Goal: Information Seeking & Learning: Check status

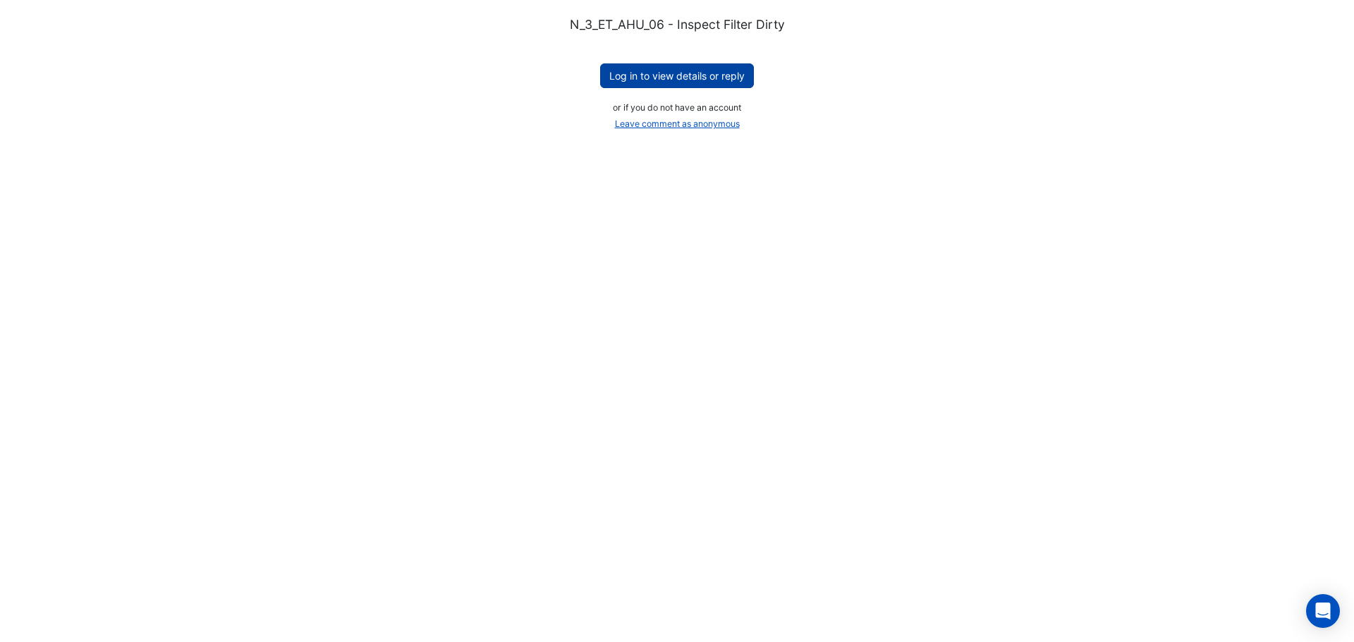
click at [712, 79] on button "Log in to view details or reply" at bounding box center [677, 75] width 154 height 25
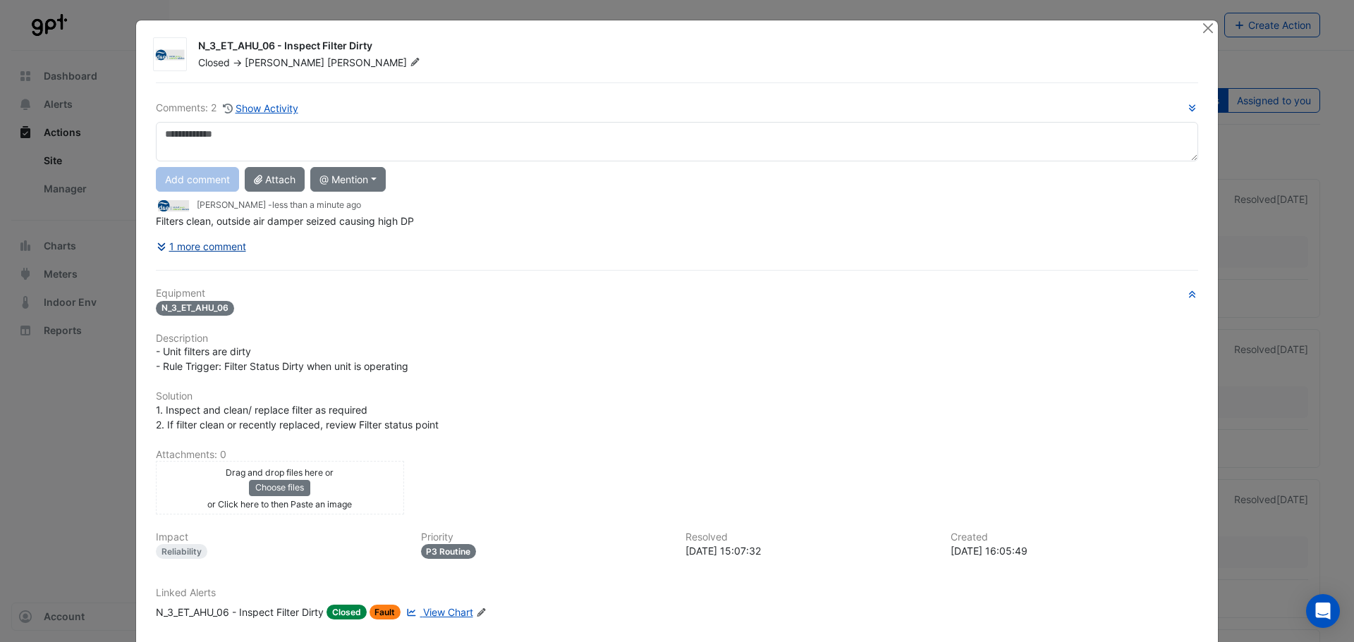
click at [193, 243] on button "1 more comment" at bounding box center [201, 246] width 91 height 25
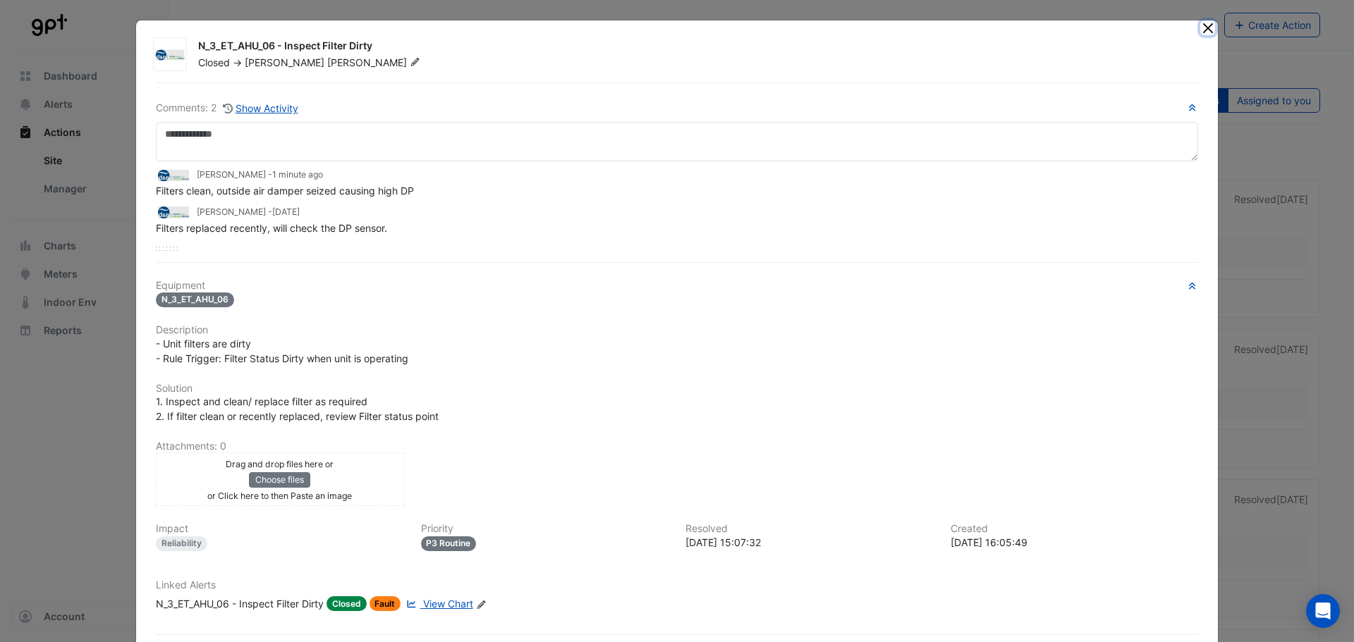
click at [1204, 31] on button "Close" at bounding box center [1207, 27] width 15 height 15
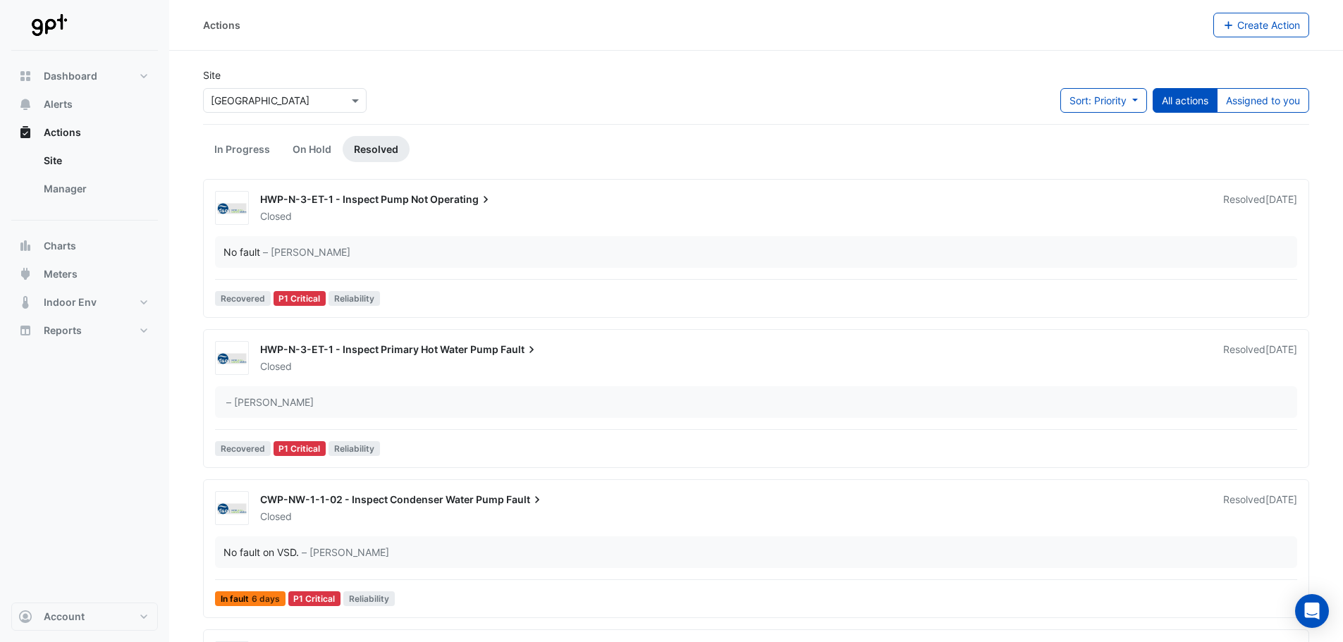
click at [575, 160] on ul "In Progress On Hold Resolved" at bounding box center [756, 149] width 1107 height 26
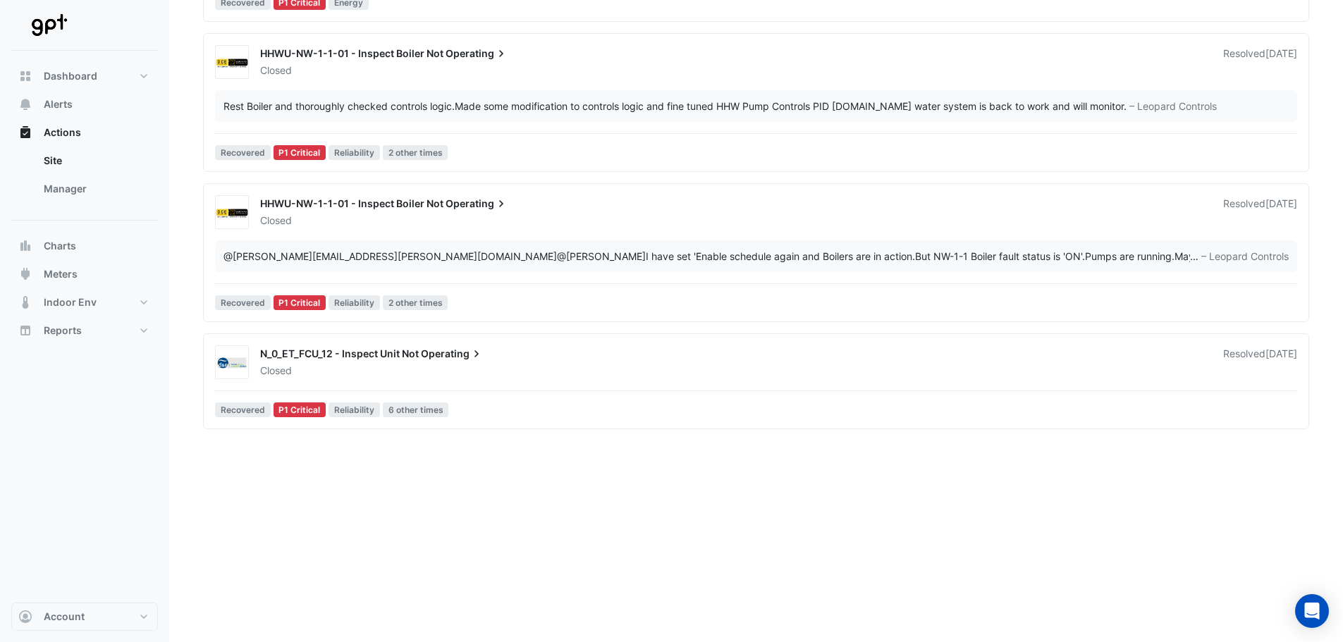
scroll to position [1058, 0]
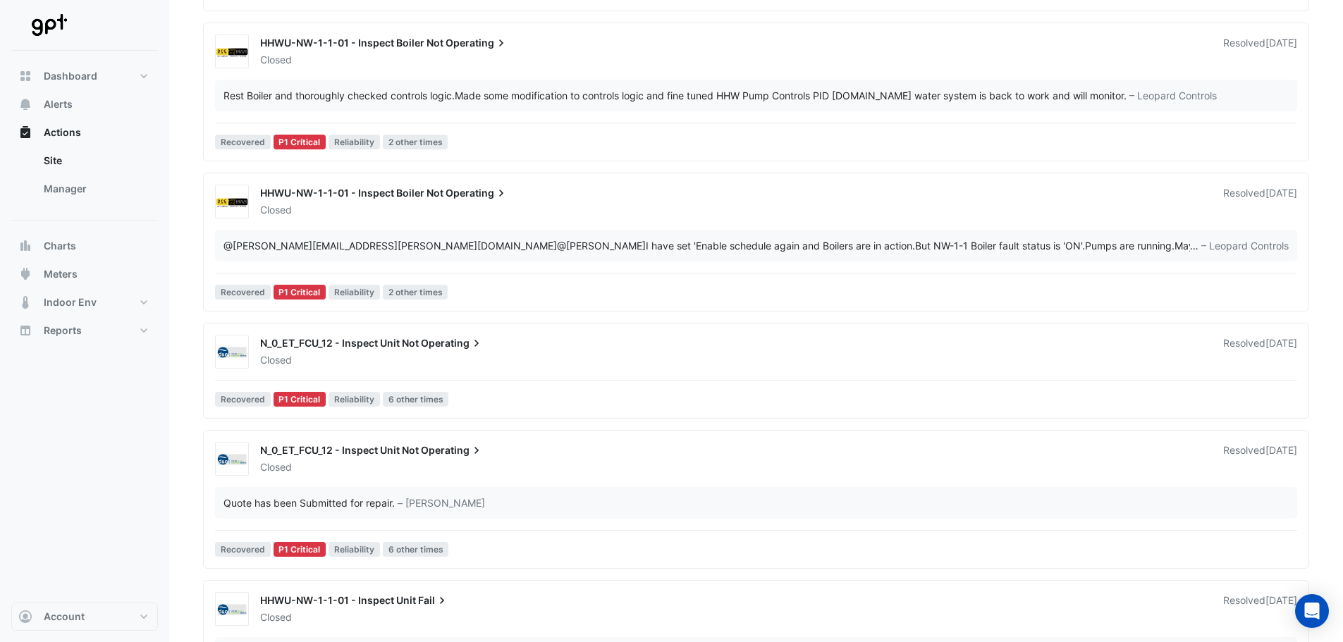
click at [569, 166] on div "HHWU-N-3-ET-01 - Inspect Unit Fail Closed Resolved 1 week ago Boiler operationa…" at bounding box center [756, 226] width 1107 height 1309
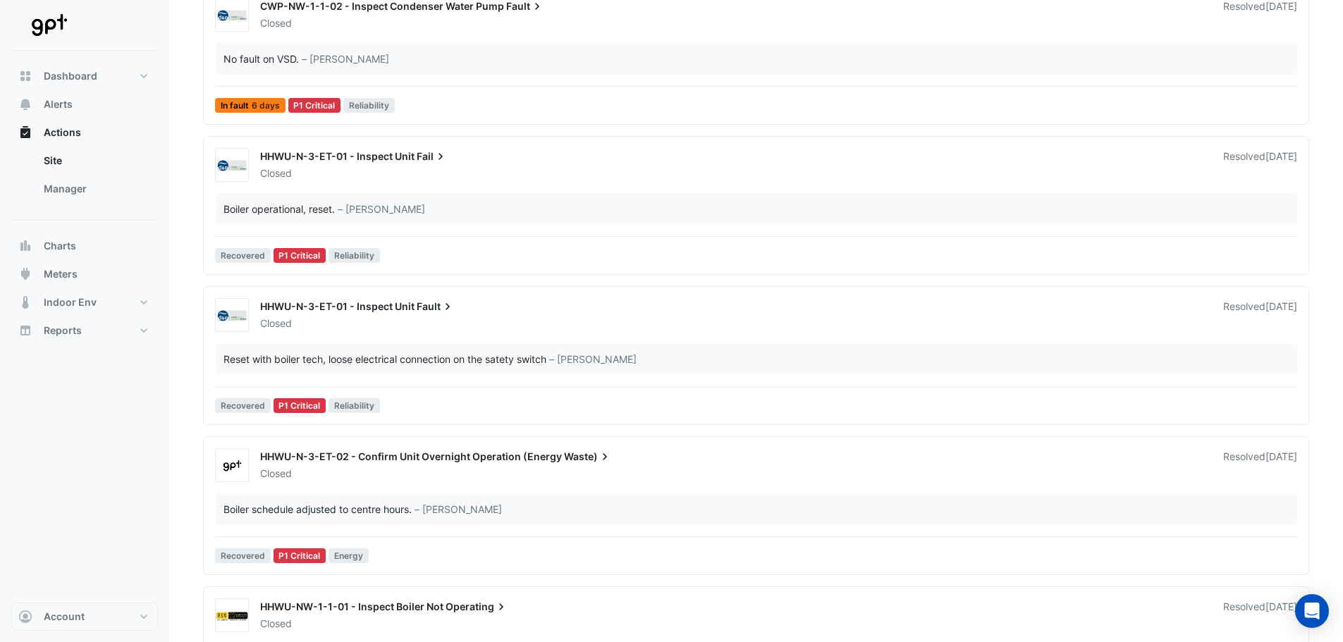
scroll to position [0, 0]
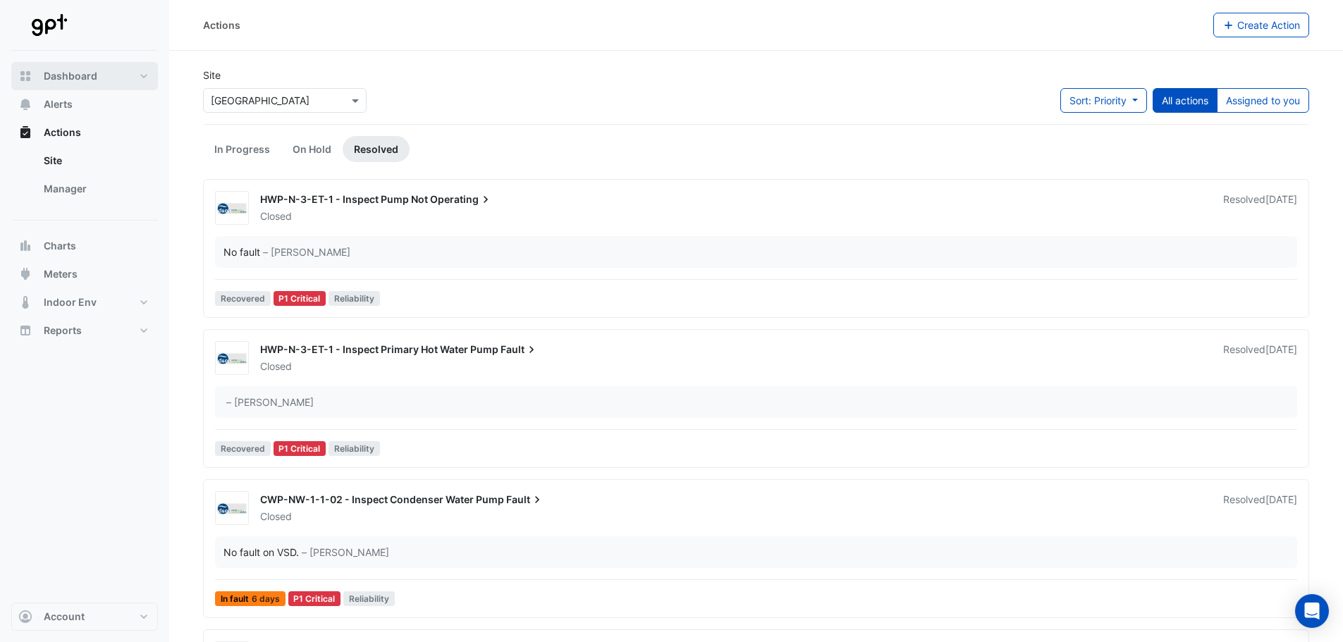
click at [88, 80] on span "Dashboard" at bounding box center [71, 76] width 54 height 14
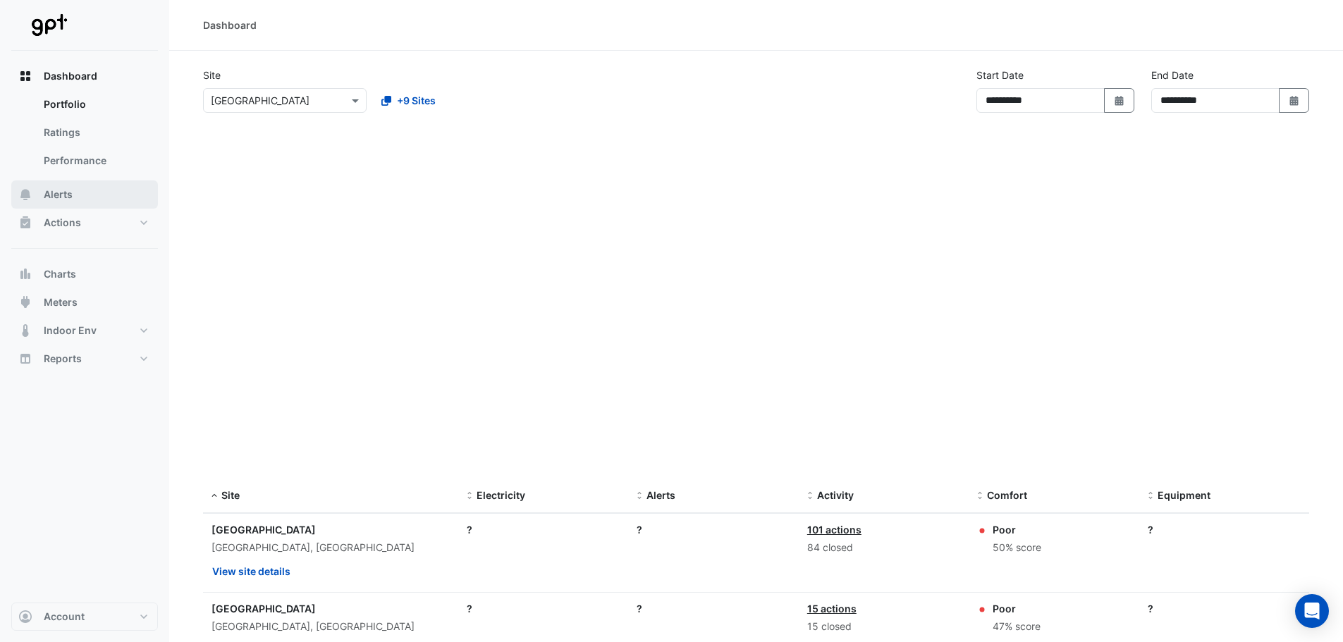
click at [42, 194] on button "Alerts" at bounding box center [84, 195] width 147 height 28
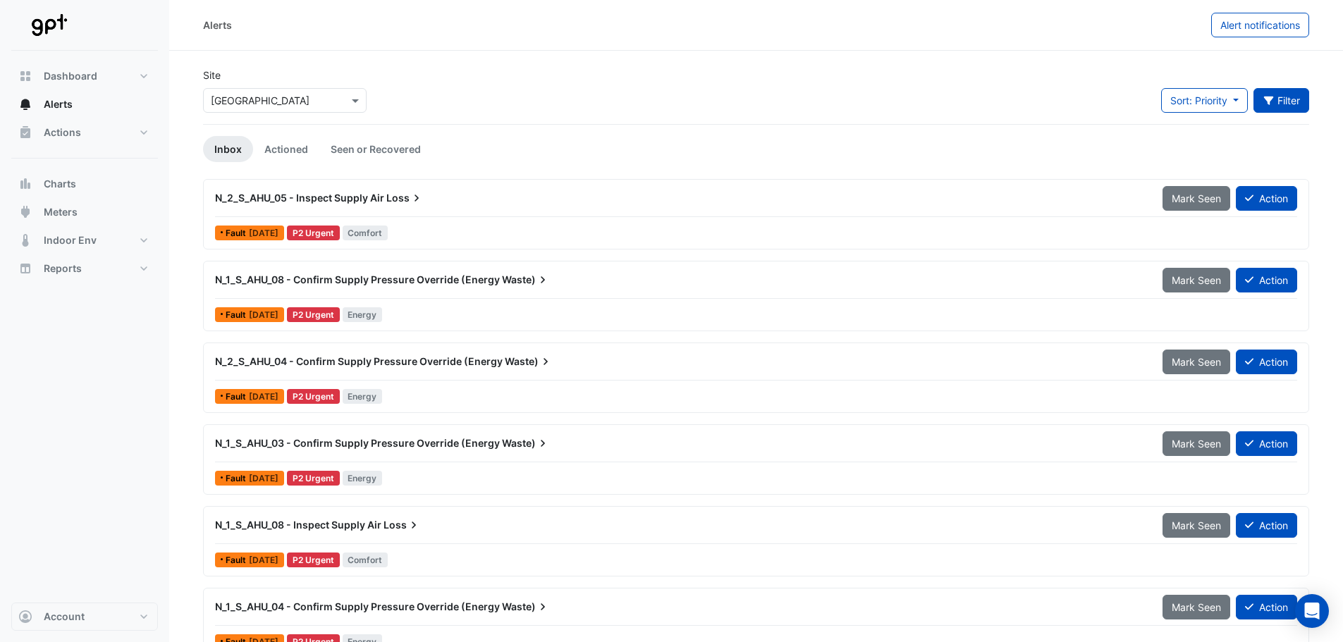
click at [1276, 102] on button "Filter" at bounding box center [1282, 100] width 56 height 25
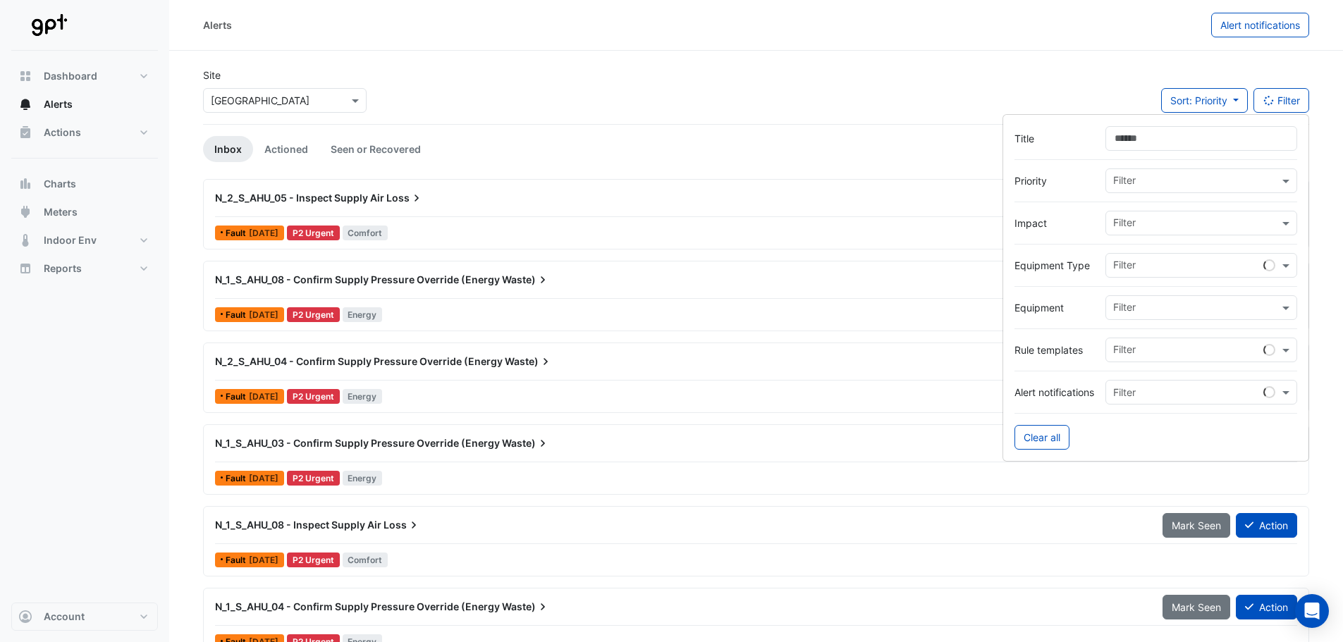
click at [1195, 181] on input "text" at bounding box center [1197, 182] width 166 height 15
click at [1164, 208] on span "P1 Critical" at bounding box center [1141, 211] width 46 height 12
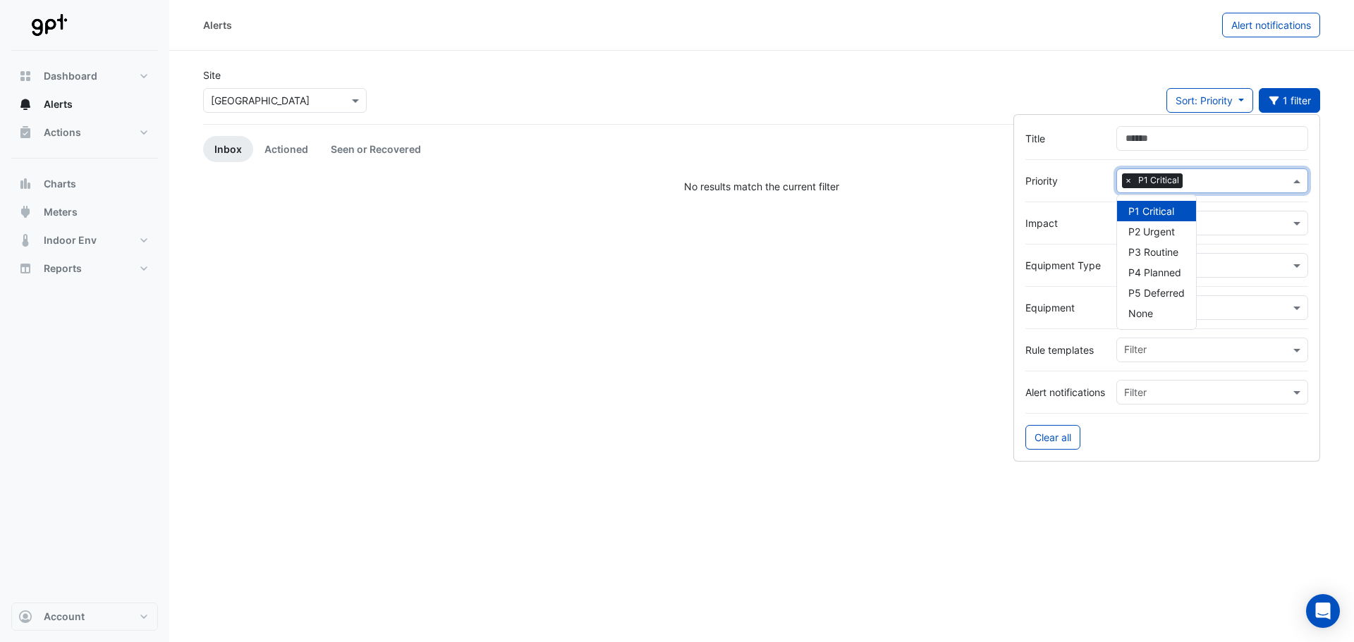
click at [1125, 178] on span "×" at bounding box center [1128, 180] width 13 height 14
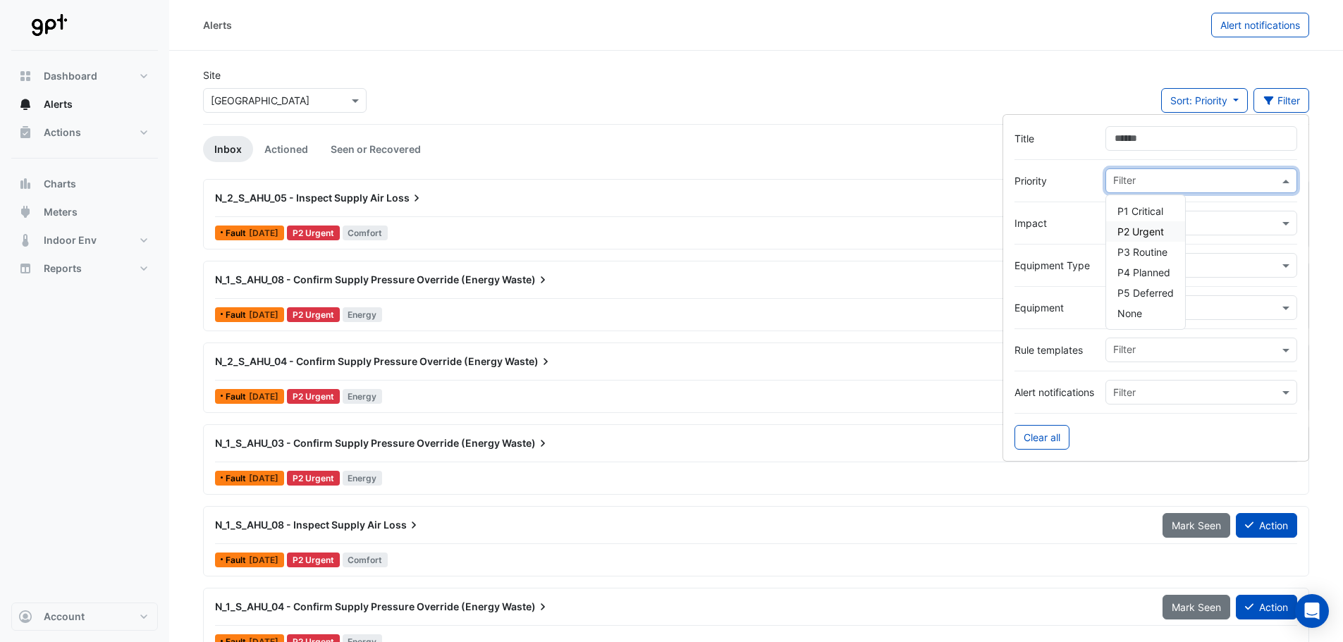
click at [1146, 227] on span "P2 Urgent" at bounding box center [1141, 232] width 47 height 12
click at [616, 82] on div "Site Select a Site × Karrinyup Shopping Centre Sort: Priority Priority Updated …" at bounding box center [756, 96] width 1123 height 56
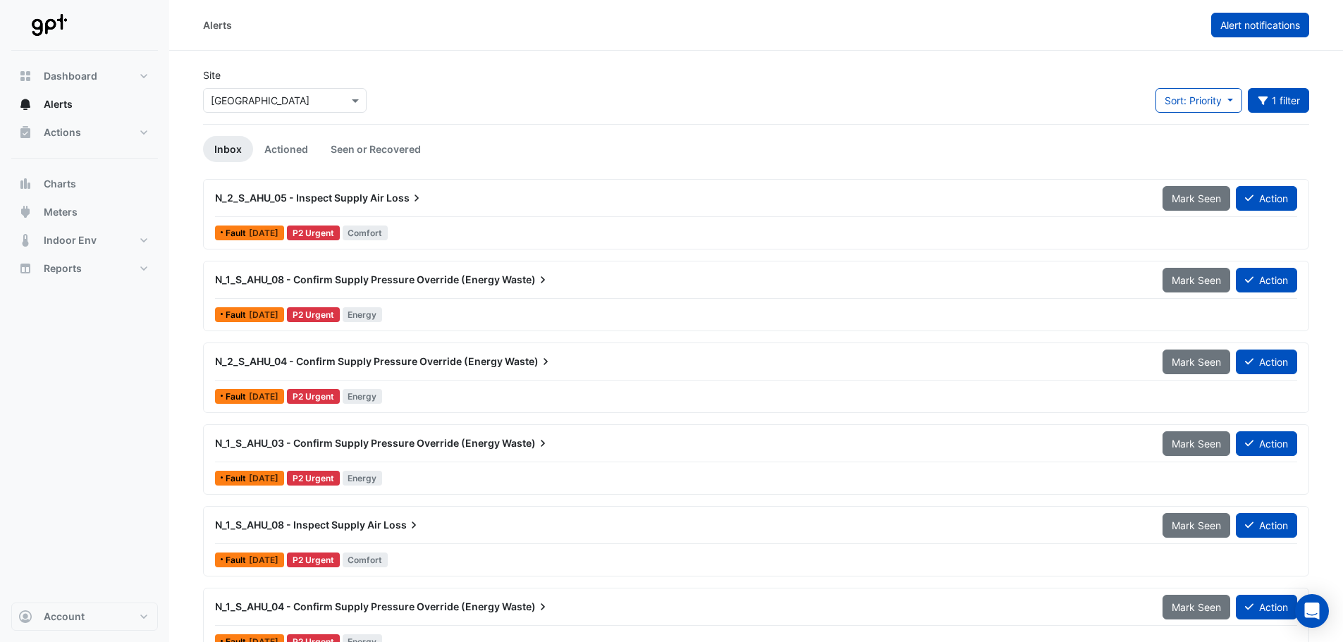
click at [1266, 25] on span "Alert notifications" at bounding box center [1261, 25] width 80 height 12
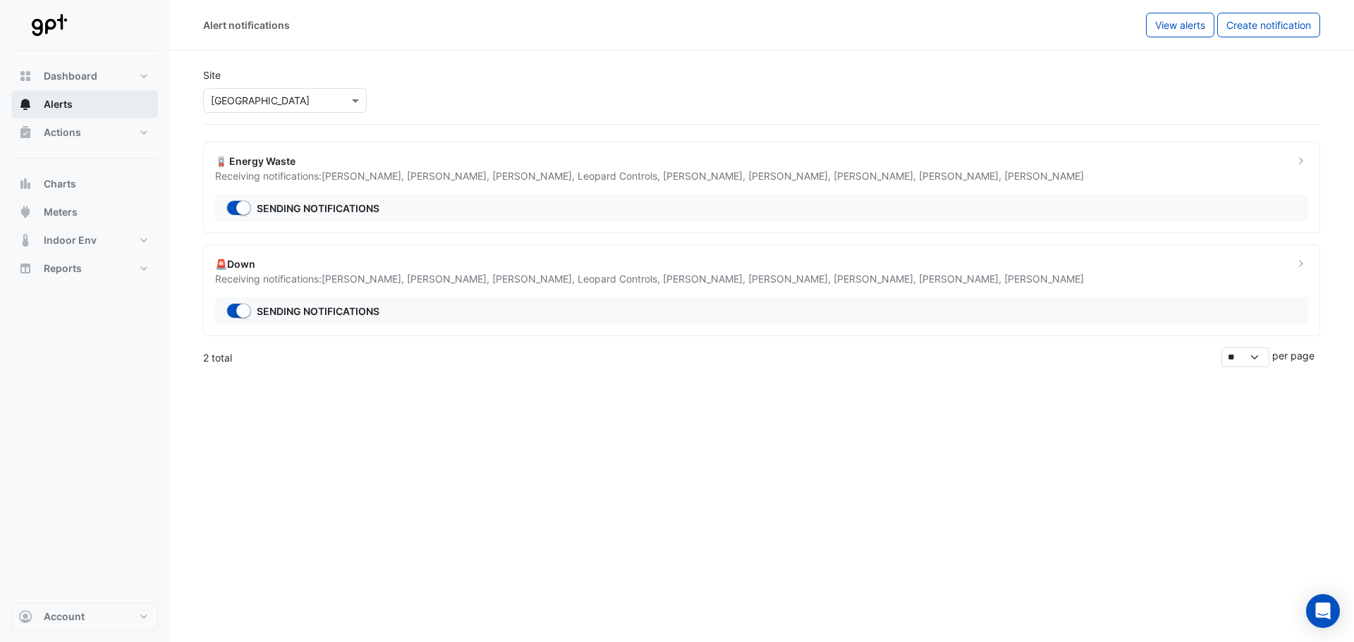
click at [32, 106] on icon "button" at bounding box center [25, 104] width 14 height 14
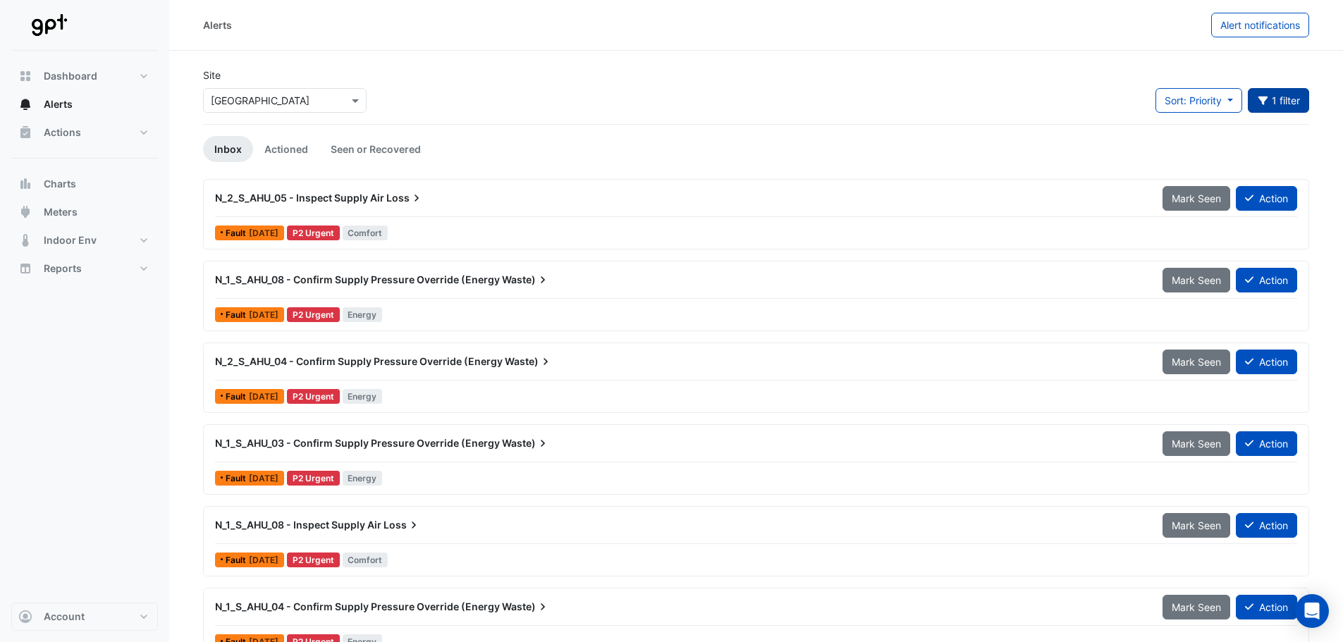
click at [1279, 99] on button "Priority: P2 Urgent 1 filter" at bounding box center [1279, 100] width 62 height 25
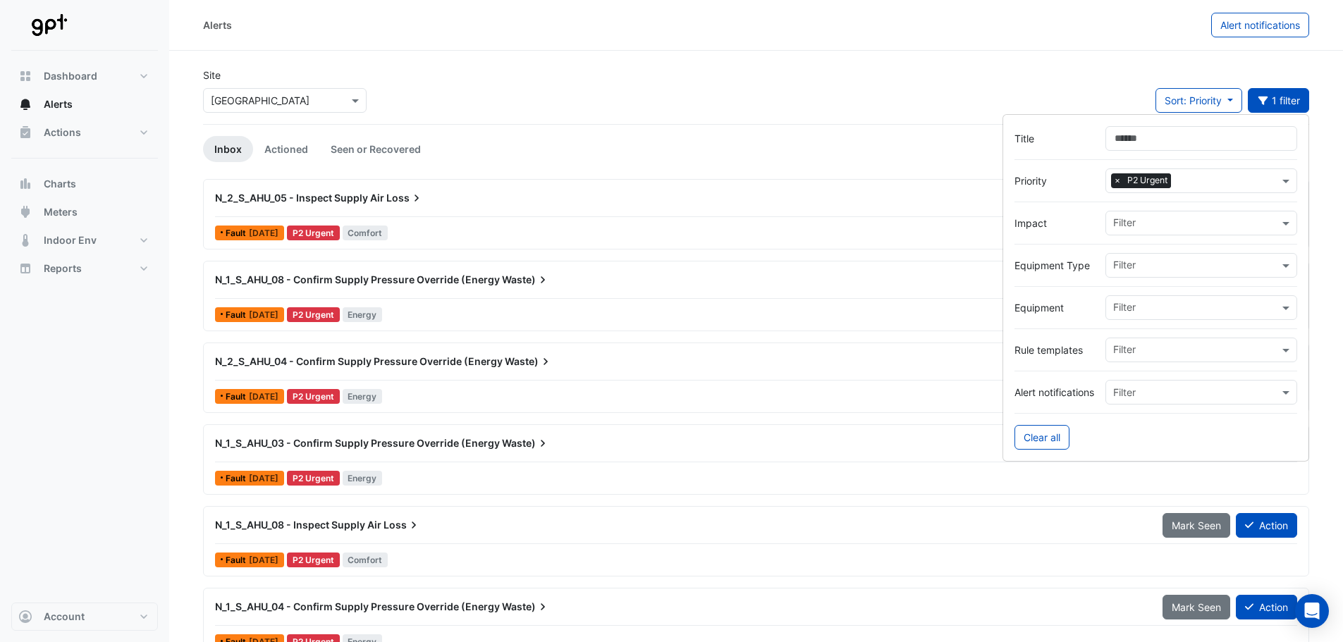
click at [817, 145] on ul "Inbox Actioned Seen or Recovered" at bounding box center [756, 149] width 1107 height 26
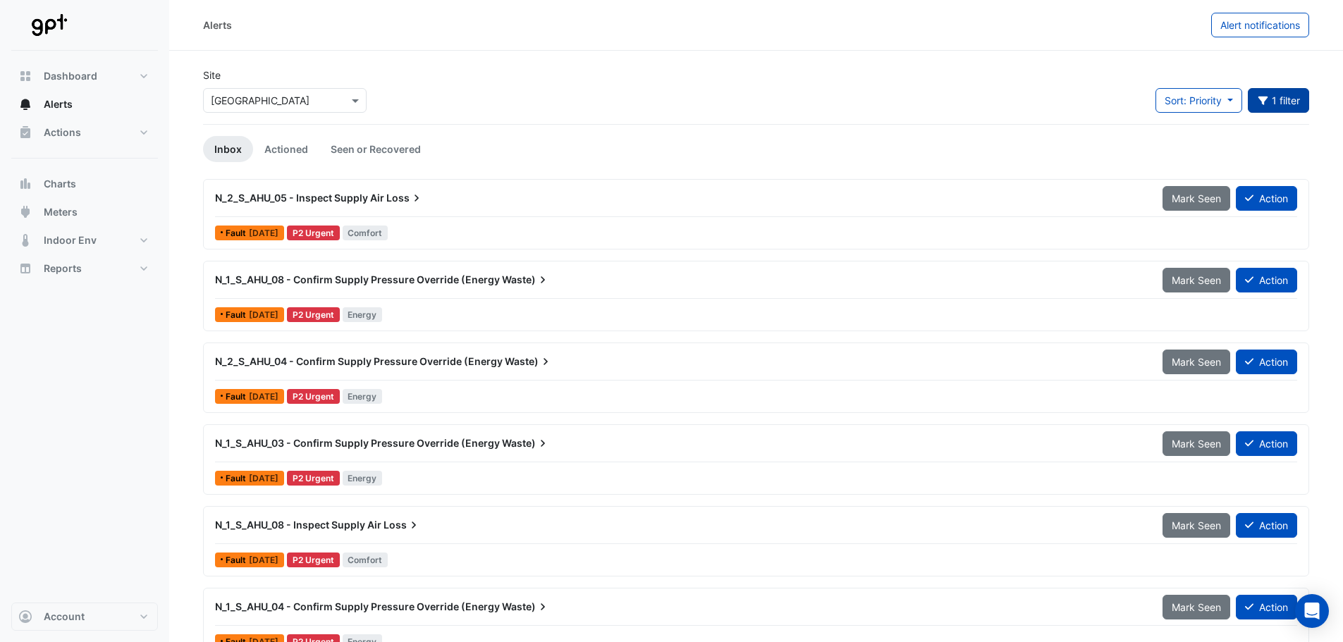
click at [1269, 97] on button "1 filter" at bounding box center [1279, 100] width 62 height 25
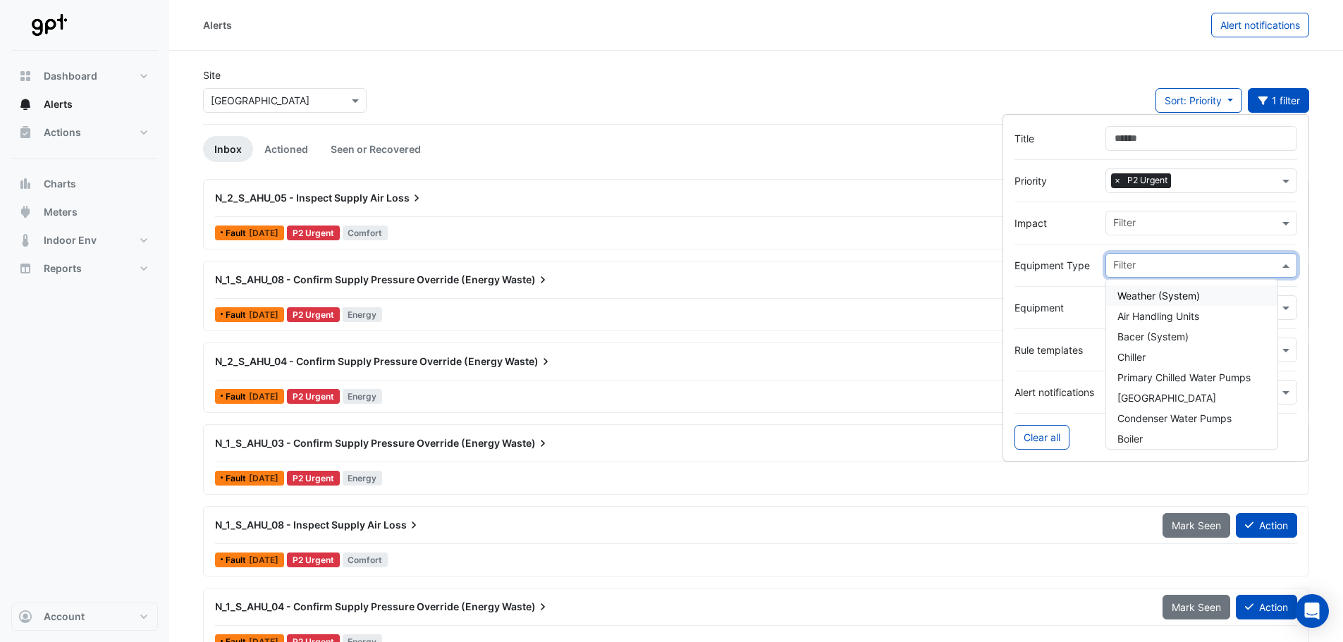
click at [1171, 266] on input "text" at bounding box center [1197, 267] width 166 height 15
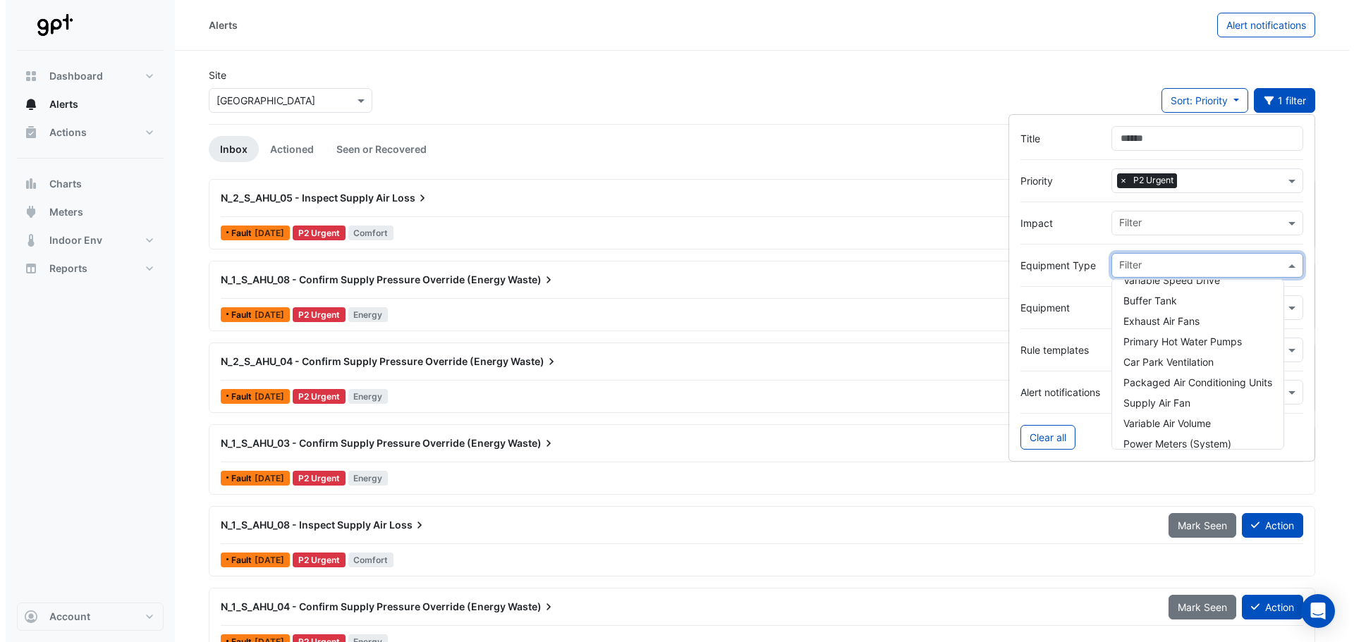
scroll to position [190, 0]
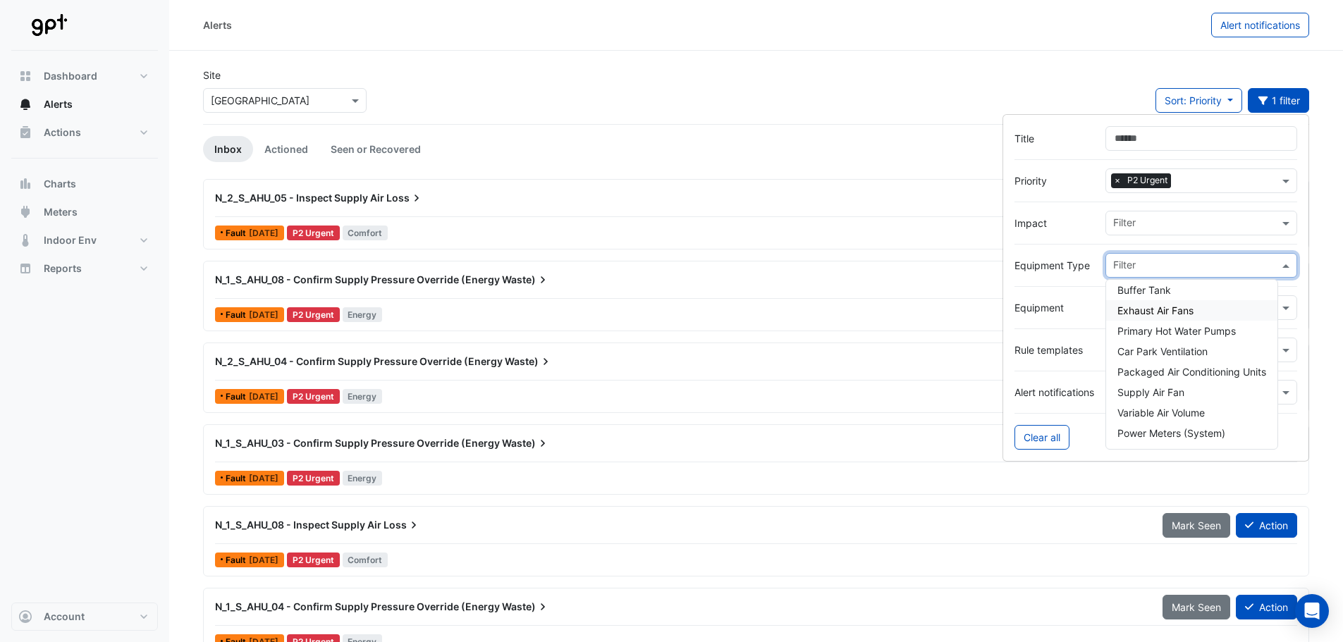
click at [1178, 313] on span "Exhaust Air Fans" at bounding box center [1156, 311] width 76 height 12
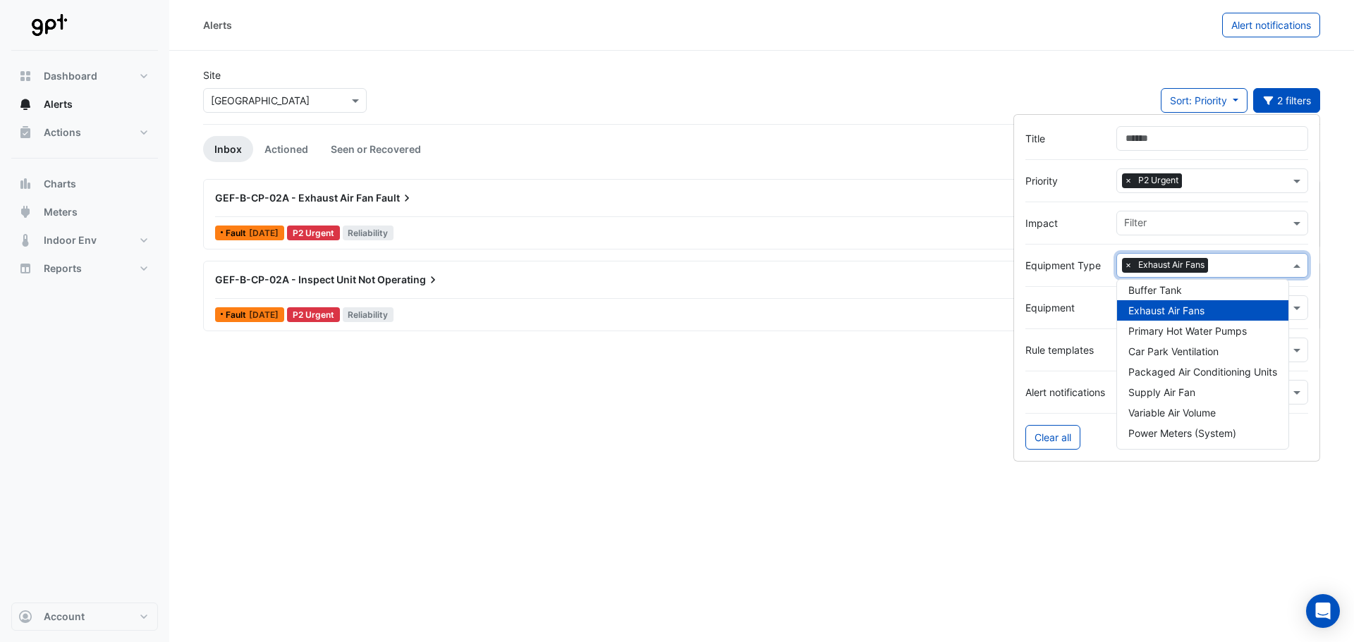
click at [473, 118] on div "Site Select a Site × Karrinyup Shopping Centre Sort: Priority Priority Updated …" at bounding box center [762, 96] width 1134 height 56
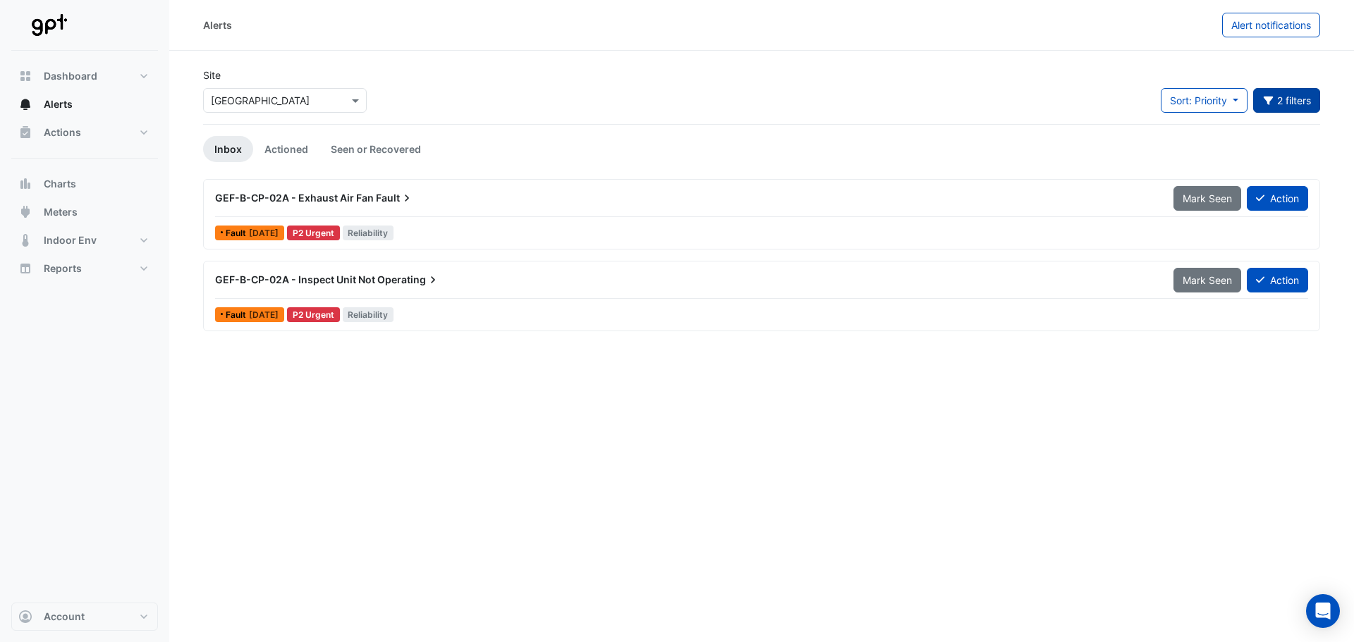
click at [1291, 106] on button "2 filters" at bounding box center [1287, 100] width 68 height 25
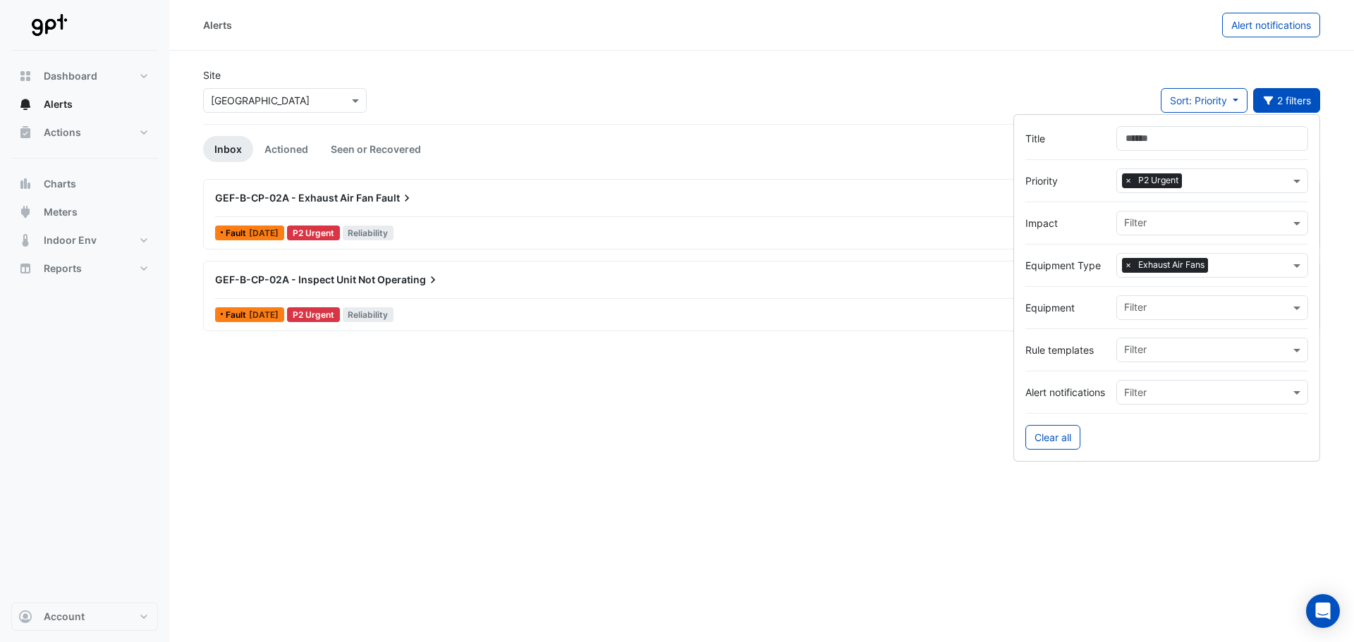
click at [1125, 265] on span "×" at bounding box center [1128, 265] width 13 height 14
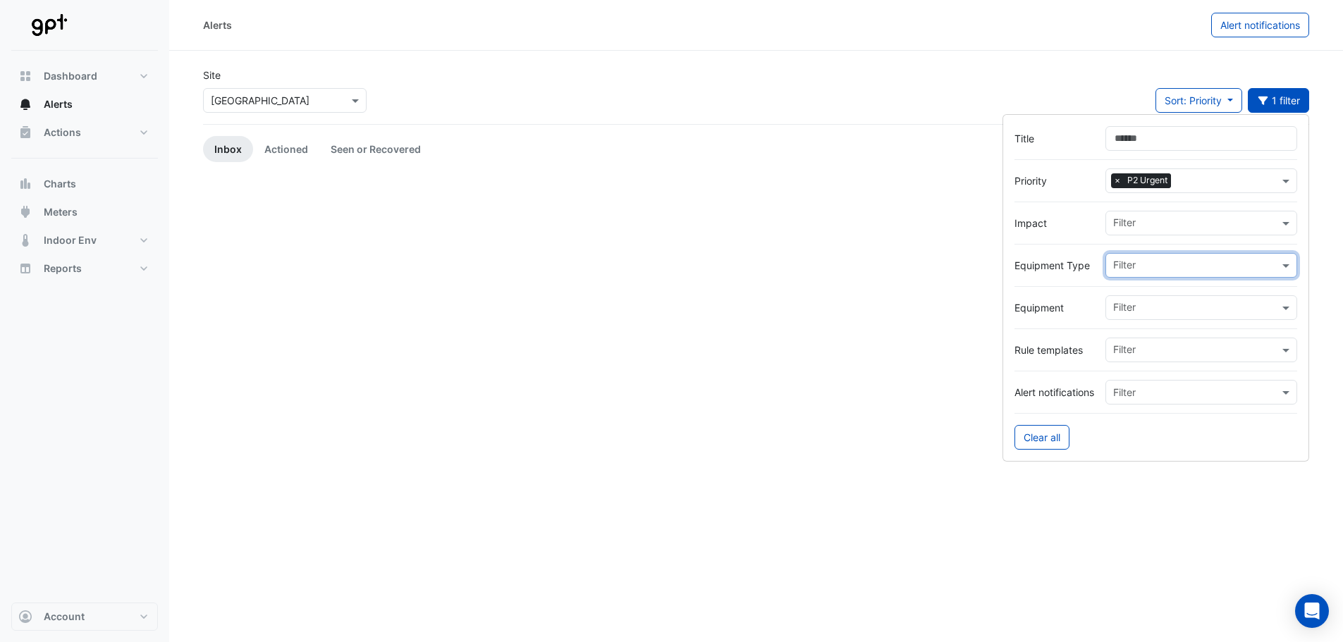
click at [1134, 264] on input "text" at bounding box center [1197, 267] width 166 height 15
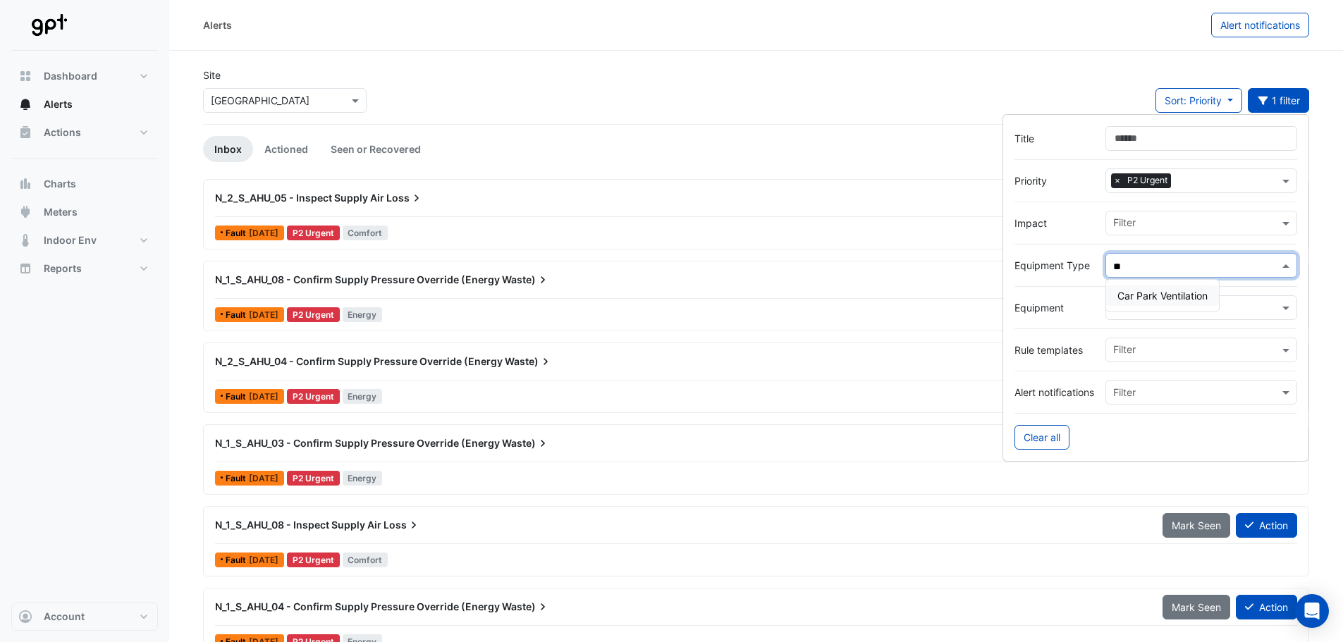
type input "***"
click at [1151, 291] on span "Car Park Ventilation" at bounding box center [1163, 296] width 90 height 12
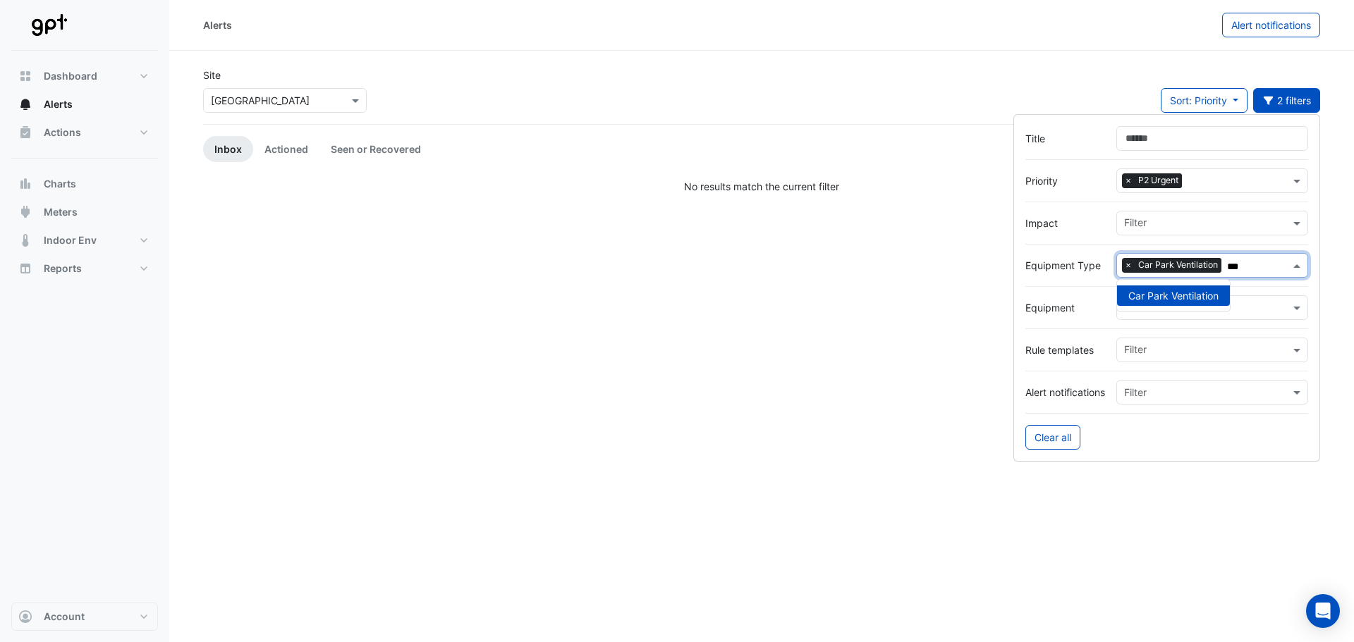
drag, startPoint x: 1248, startPoint y: 267, endPoint x: 1229, endPoint y: 266, distance: 19.8
click at [1229, 266] on input "***" at bounding box center [1258, 267] width 63 height 15
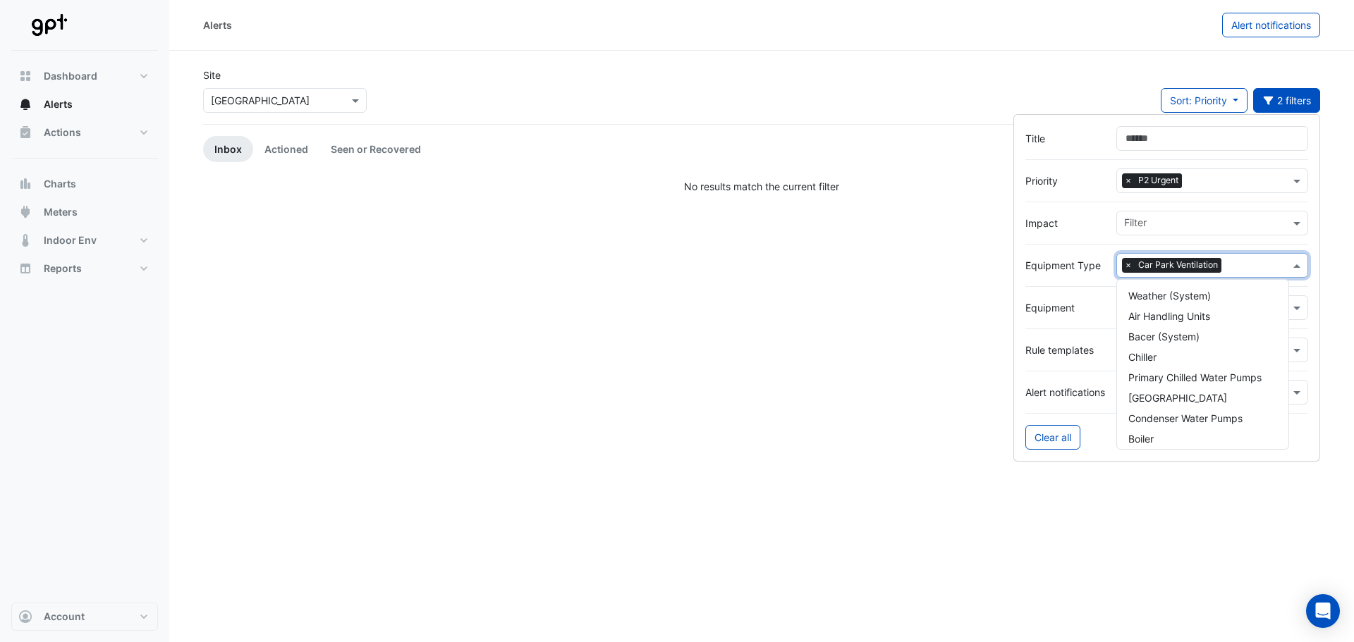
click at [1239, 244] on hr at bounding box center [1166, 244] width 283 height 1
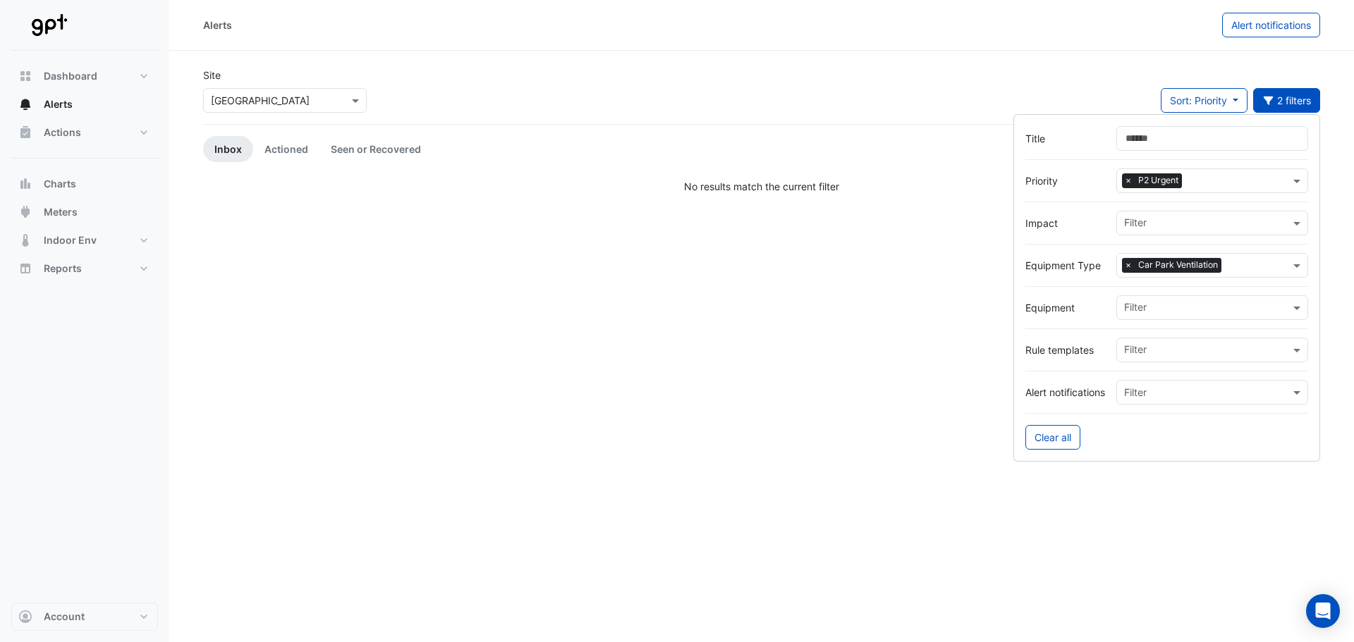
click at [1126, 267] on span "×" at bounding box center [1128, 265] width 13 height 14
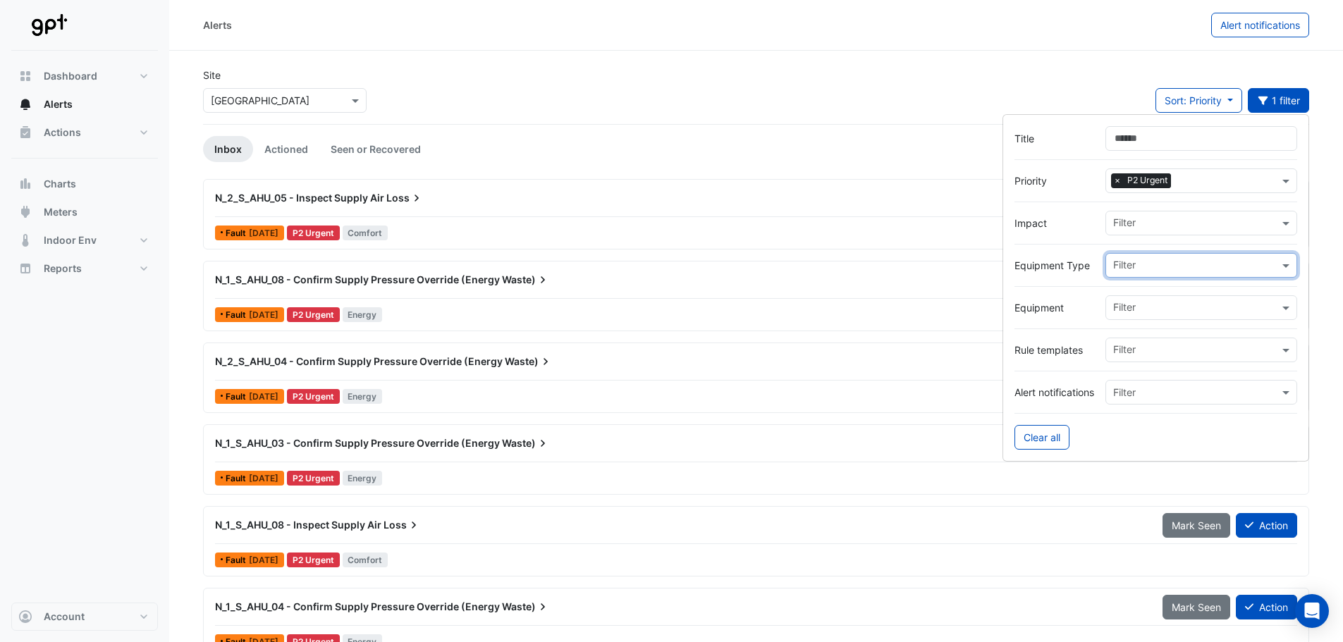
click at [1186, 265] on input "text" at bounding box center [1197, 267] width 166 height 15
click at [1163, 287] on div "Exhaust Air Fans" at bounding box center [1156, 296] width 99 height 20
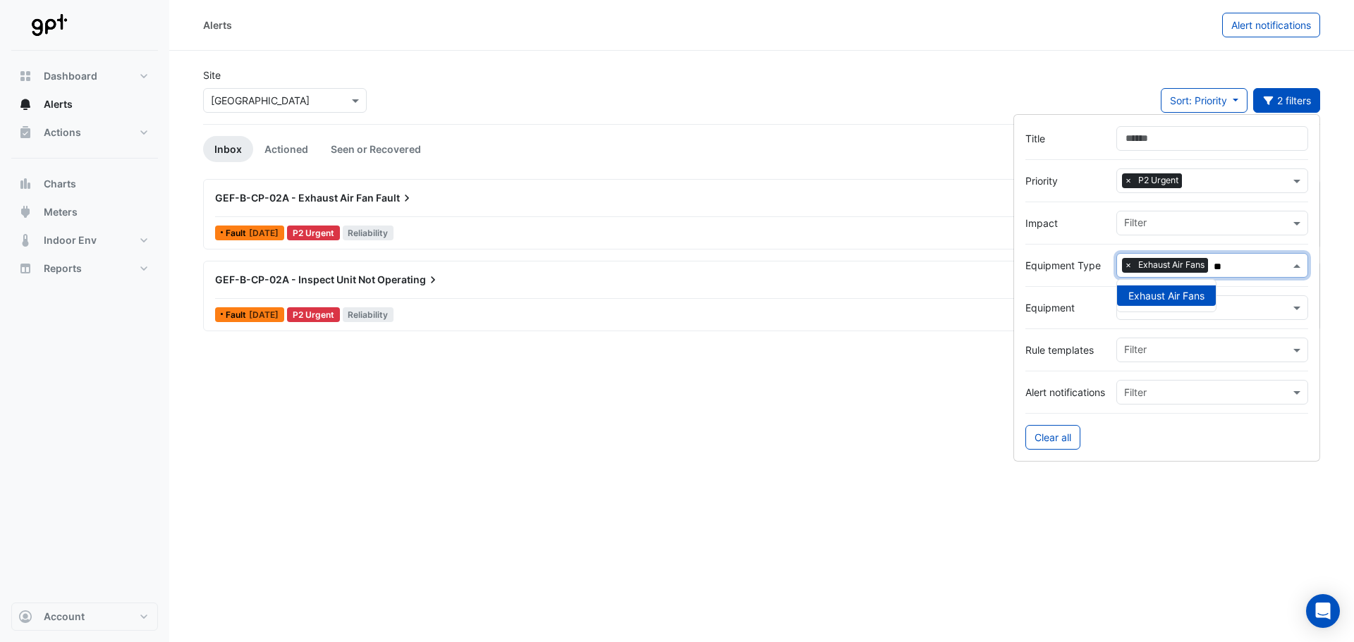
type input "**"
click at [253, 194] on span "GEF-B-CP-02A - Exhaust Air Fan" at bounding box center [294, 198] width 159 height 12
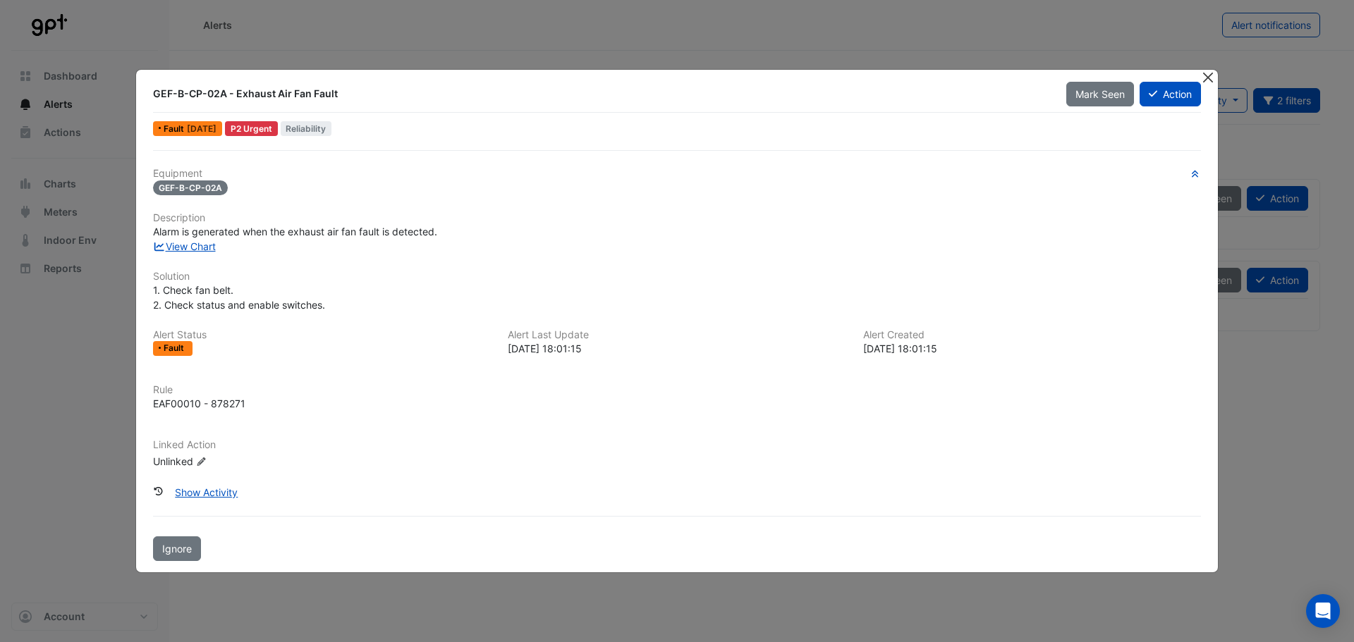
click at [1208, 75] on button "Close" at bounding box center [1207, 77] width 15 height 15
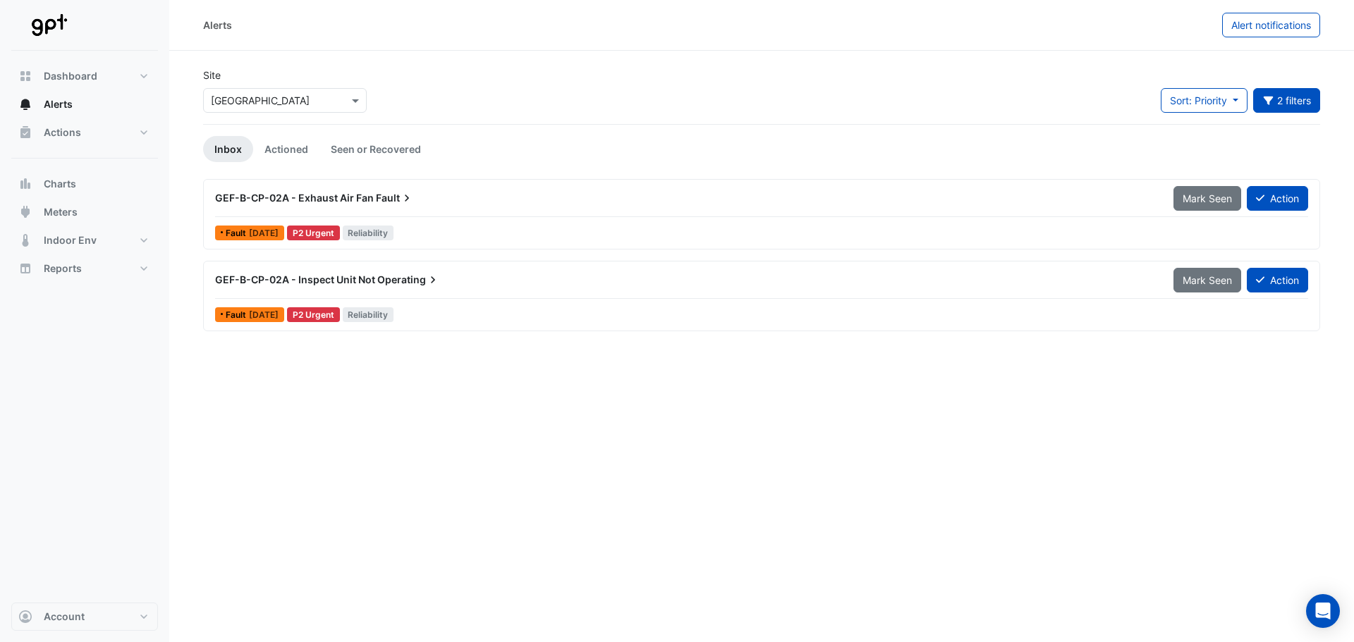
click at [506, 95] on div "Site Select a Site × Karrinyup Shopping Centre Sort: Priority Priority Updated …" at bounding box center [762, 96] width 1134 height 56
click at [256, 142] on link "Actioned" at bounding box center [286, 149] width 66 height 26
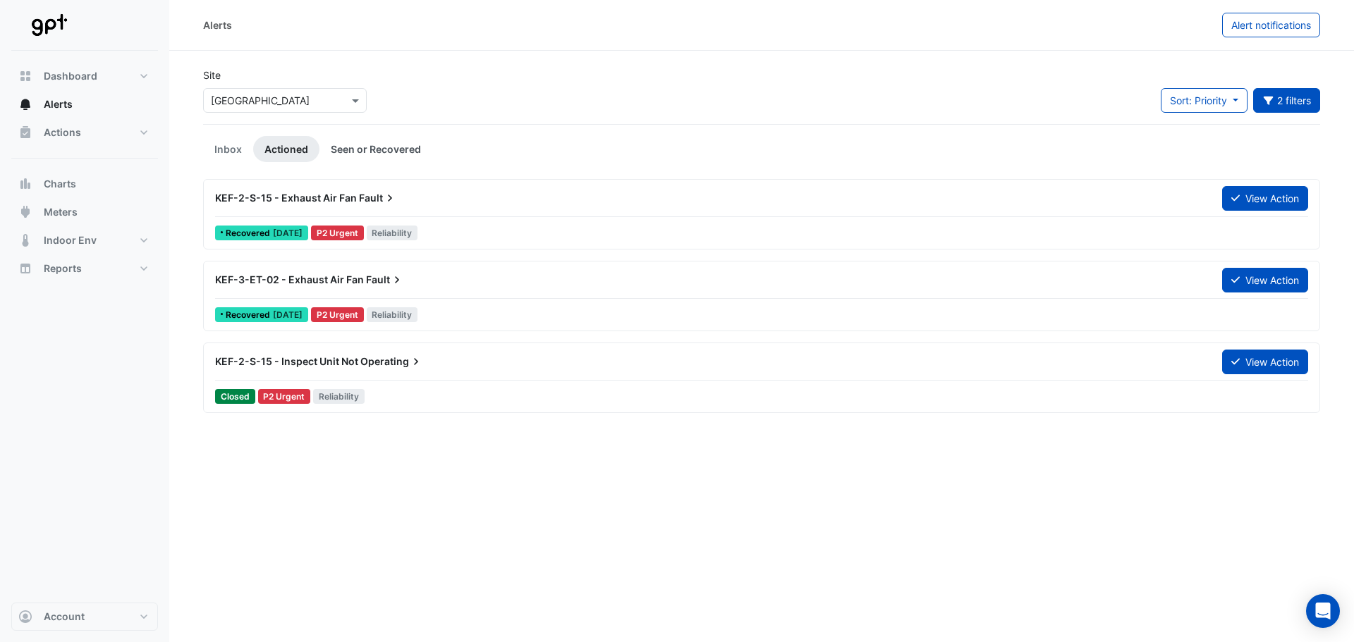
click at [367, 157] on link "Seen or Recovered" at bounding box center [375, 149] width 113 height 26
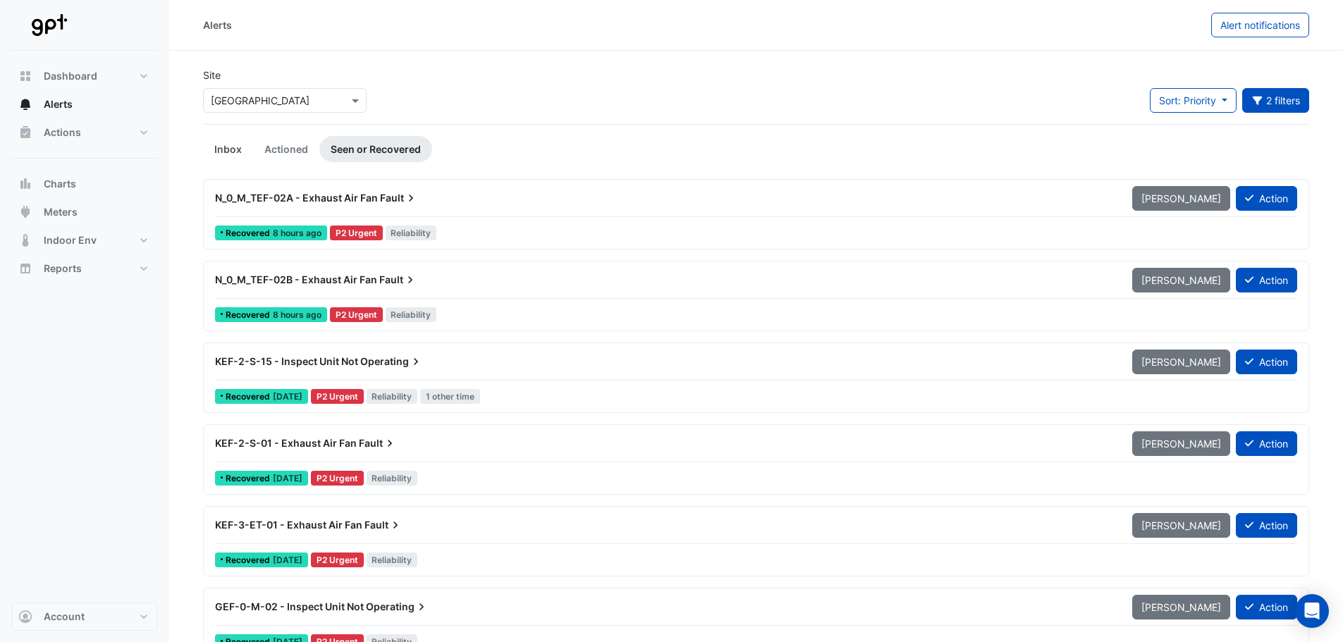
click at [227, 147] on link "Inbox" at bounding box center [228, 149] width 50 height 26
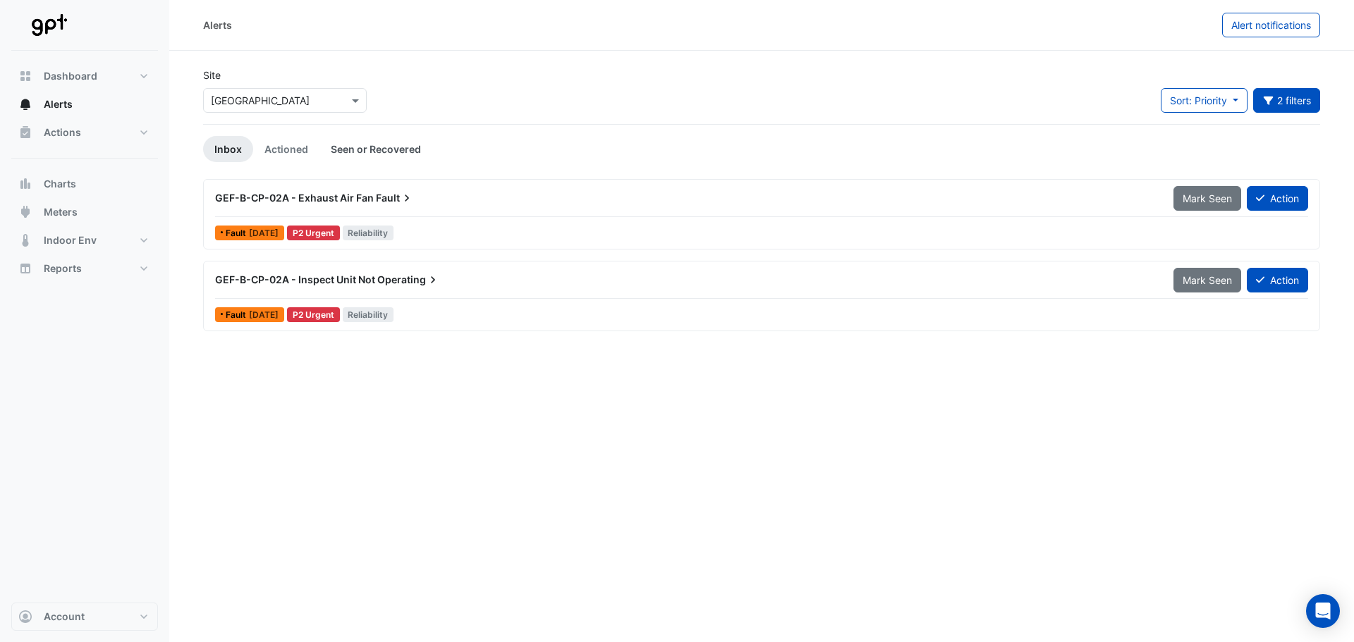
click at [365, 148] on link "Seen or Recovered" at bounding box center [375, 149] width 113 height 26
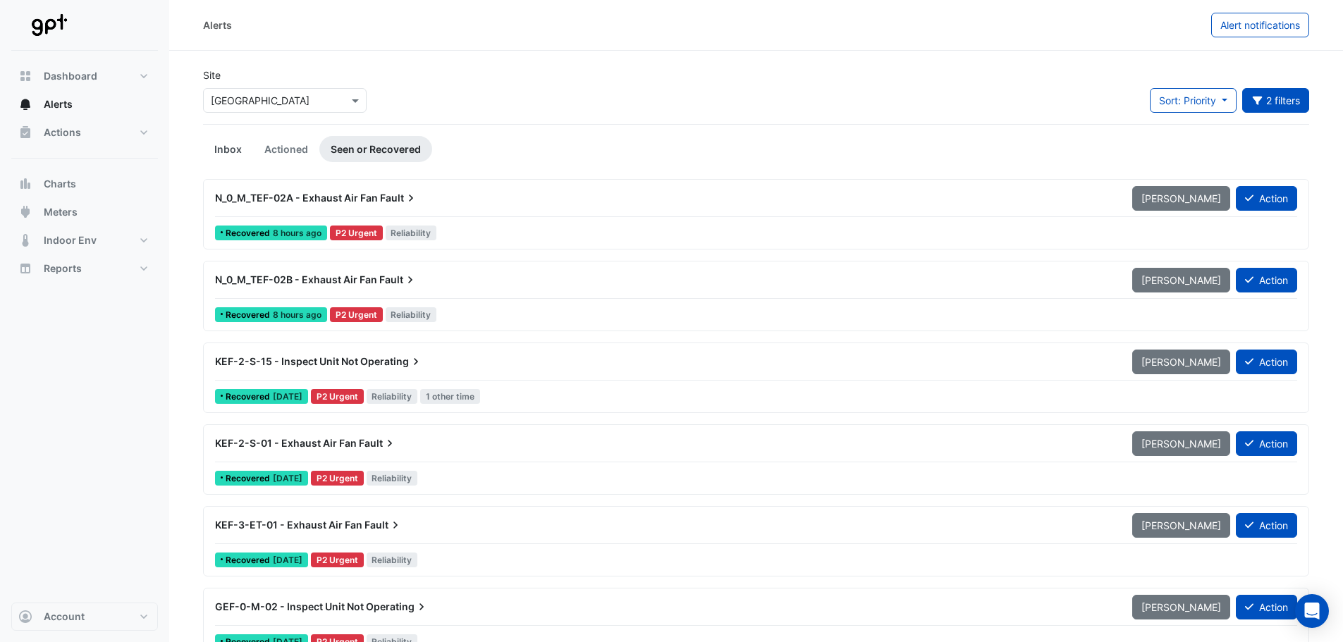
click at [242, 145] on link "Inbox" at bounding box center [228, 149] width 50 height 26
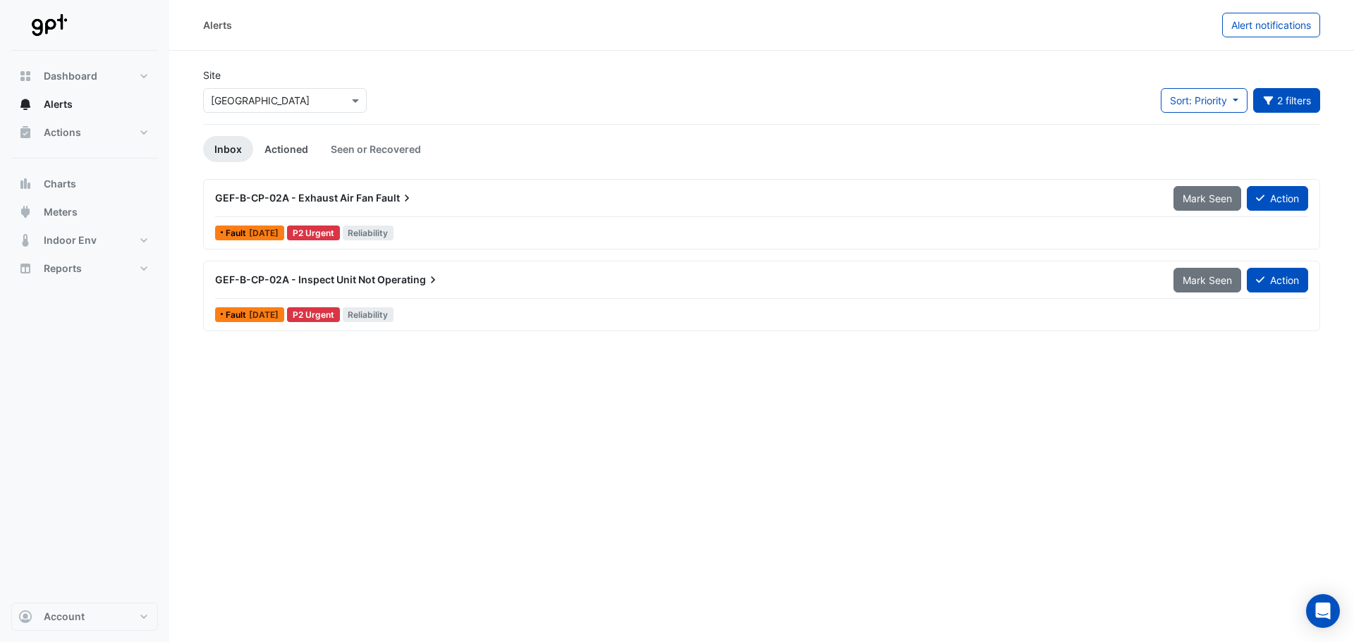
click at [284, 145] on link "Actioned" at bounding box center [286, 149] width 66 height 26
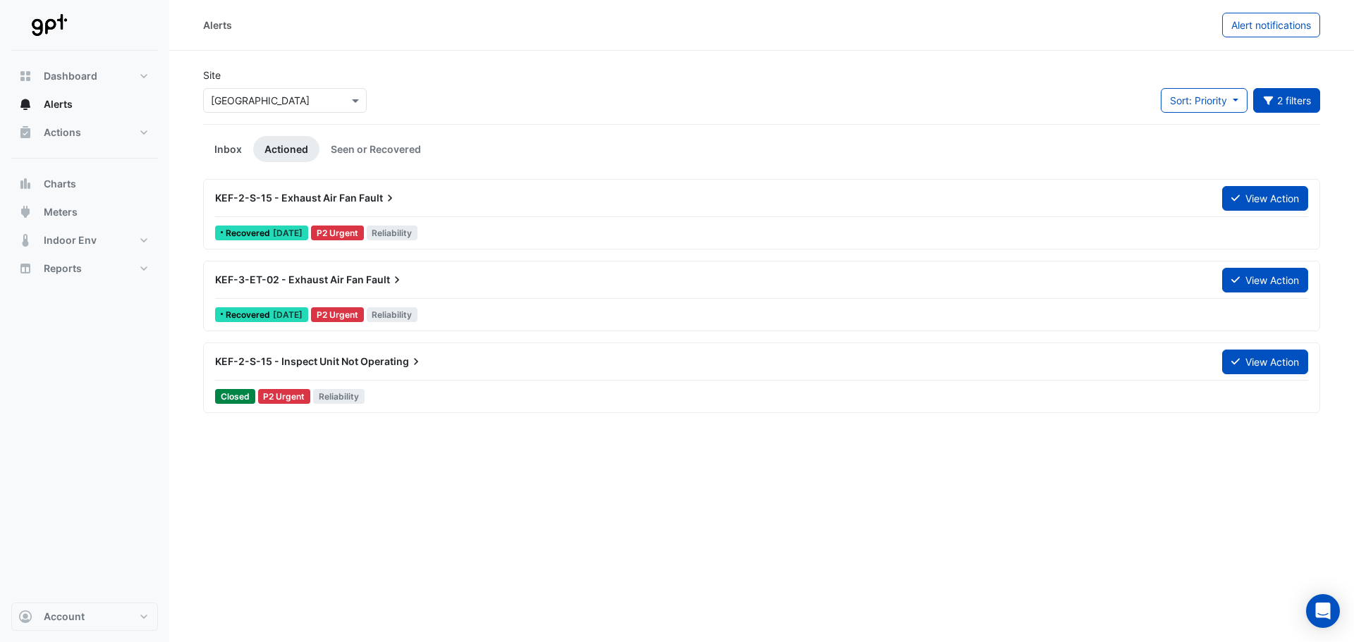
click at [230, 147] on link "Inbox" at bounding box center [228, 149] width 50 height 26
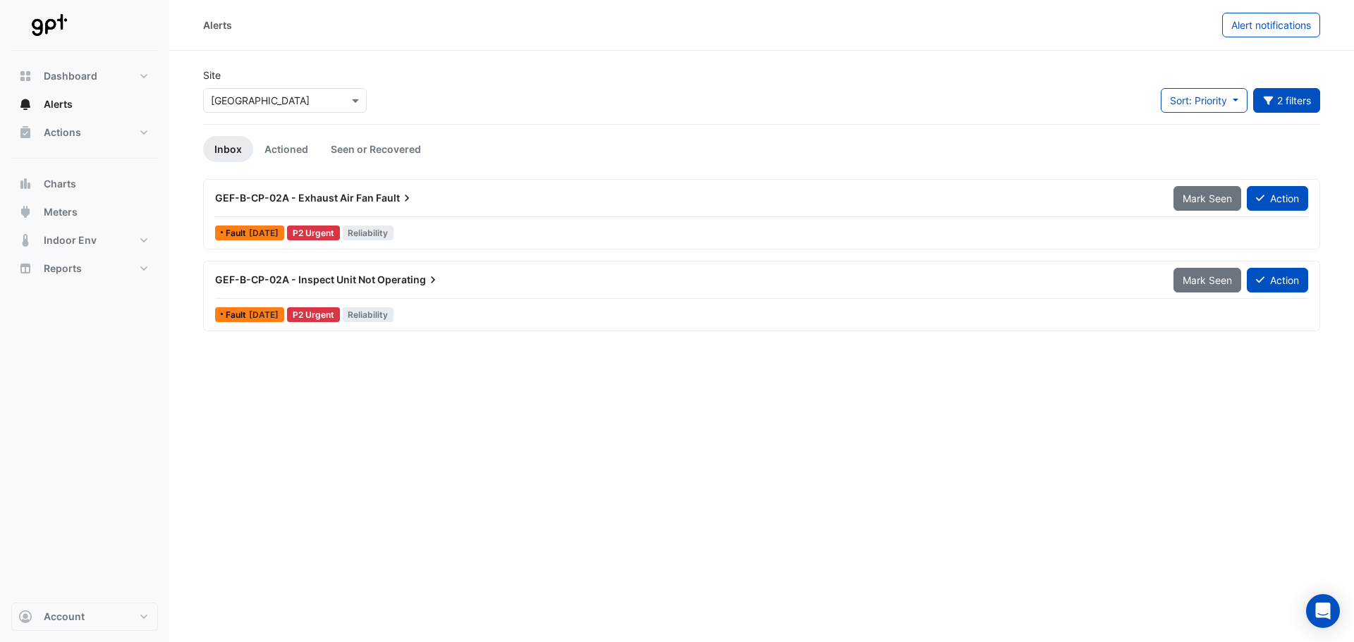
click at [370, 388] on div "Alerts Alert notifications Site Select a Site × Karrinyup Shopping Centre Sort:…" at bounding box center [761, 321] width 1185 height 642
click at [858, 91] on div "Site Select a Site × Karrinyup Shopping Centre Sort: Priority Priority Updated …" at bounding box center [762, 96] width 1134 height 56
click at [424, 433] on div "Alerts Alert notifications Site Select a Site × Karrinyup Shopping Centre Sort:…" at bounding box center [761, 321] width 1185 height 642
